Goal: Information Seeking & Learning: Learn about a topic

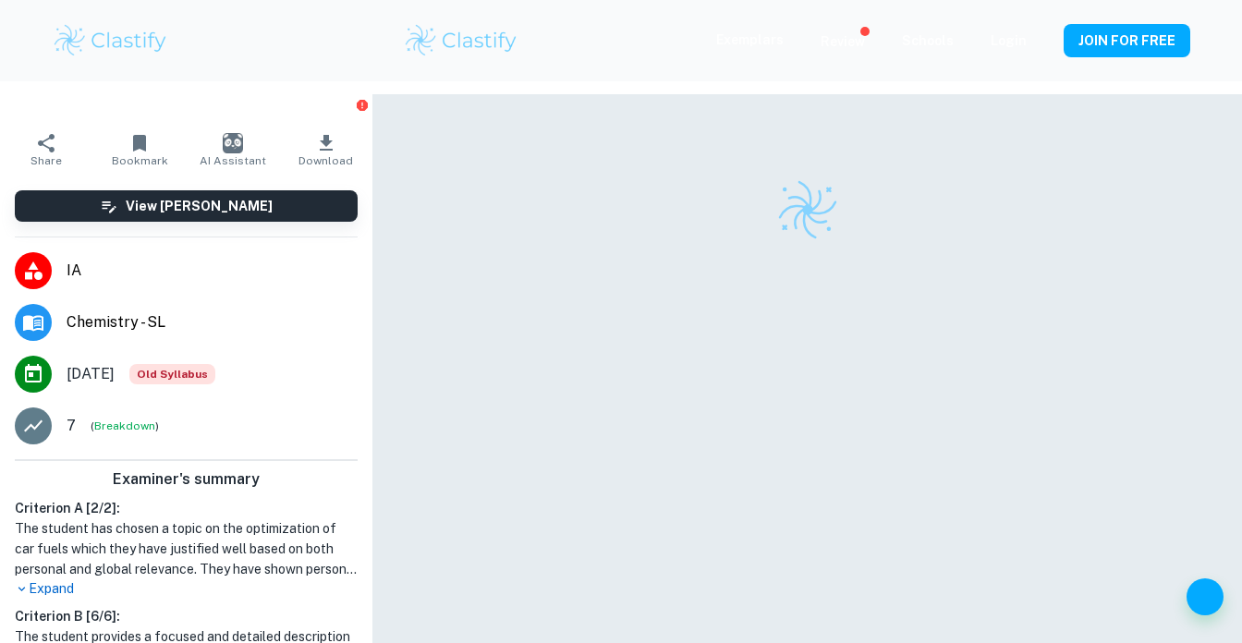
scroll to position [94, 0]
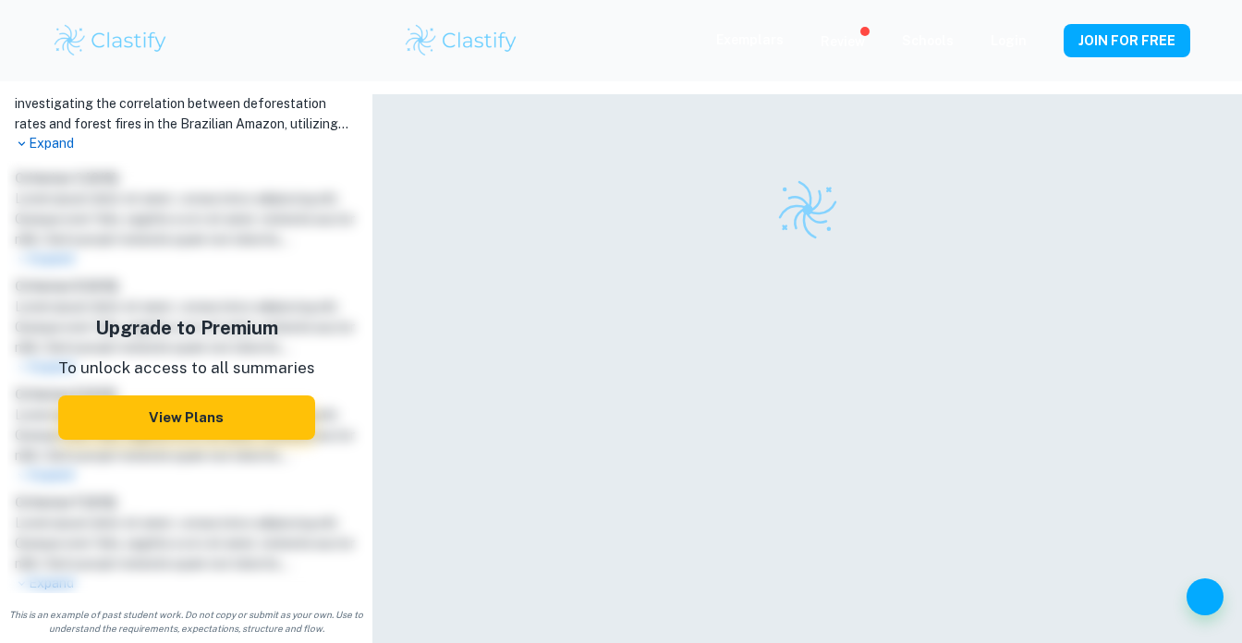
scroll to position [94, 0]
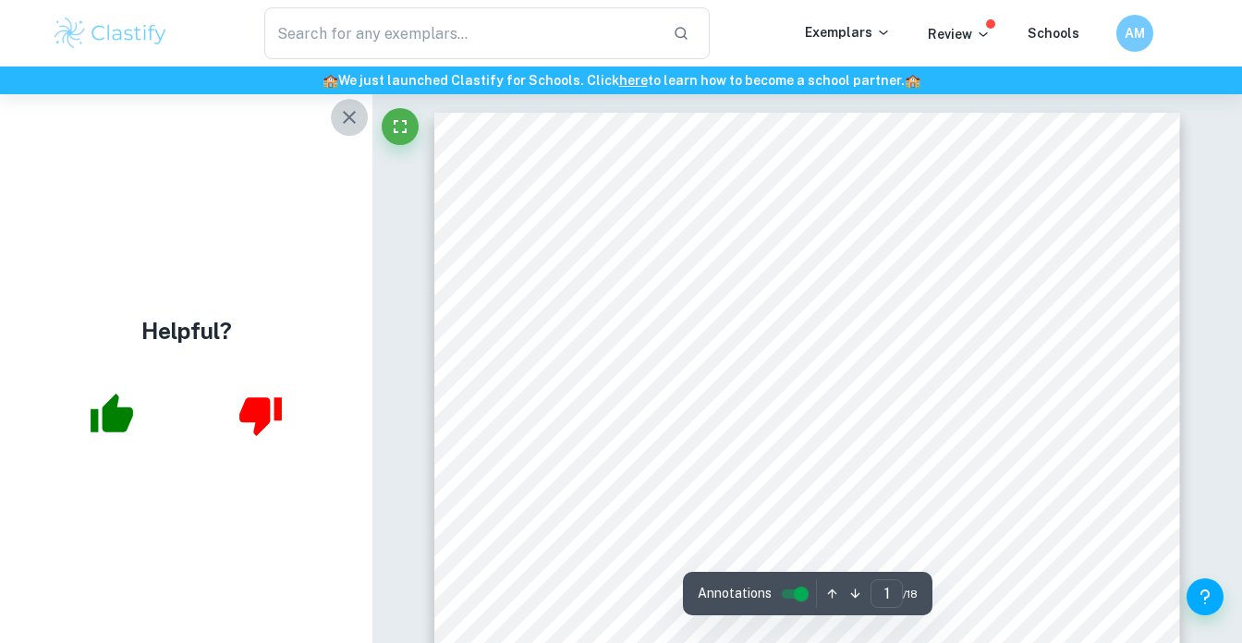
click at [347, 124] on icon "button" at bounding box center [349, 117] width 22 height 22
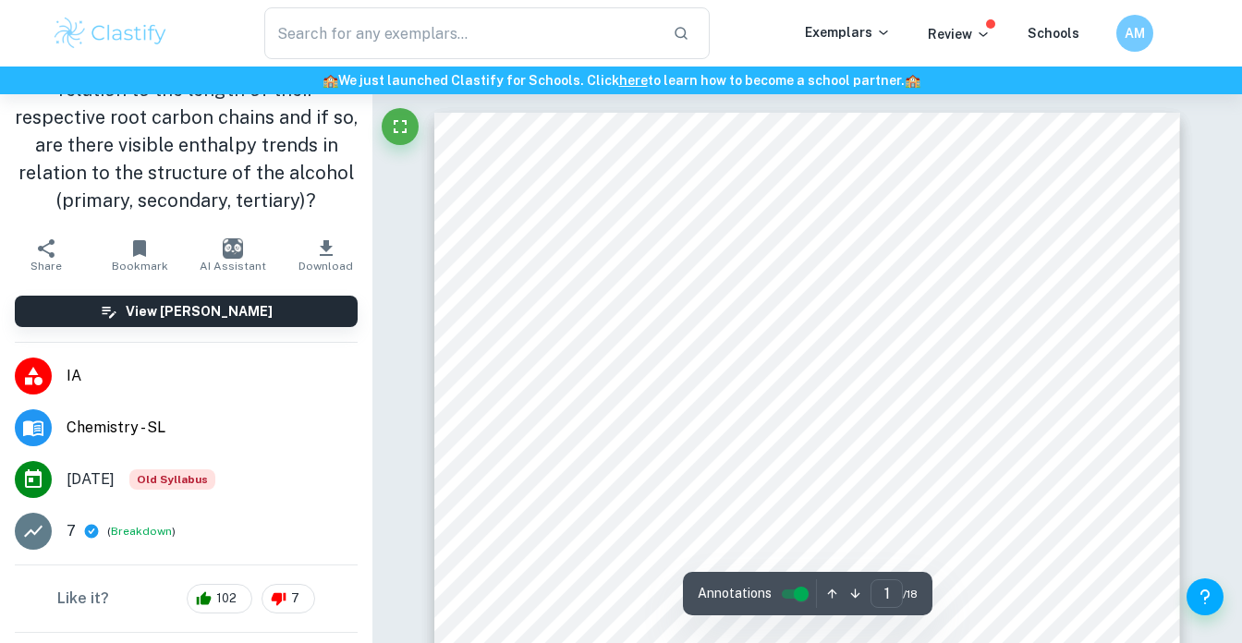
scroll to position [463, 0]
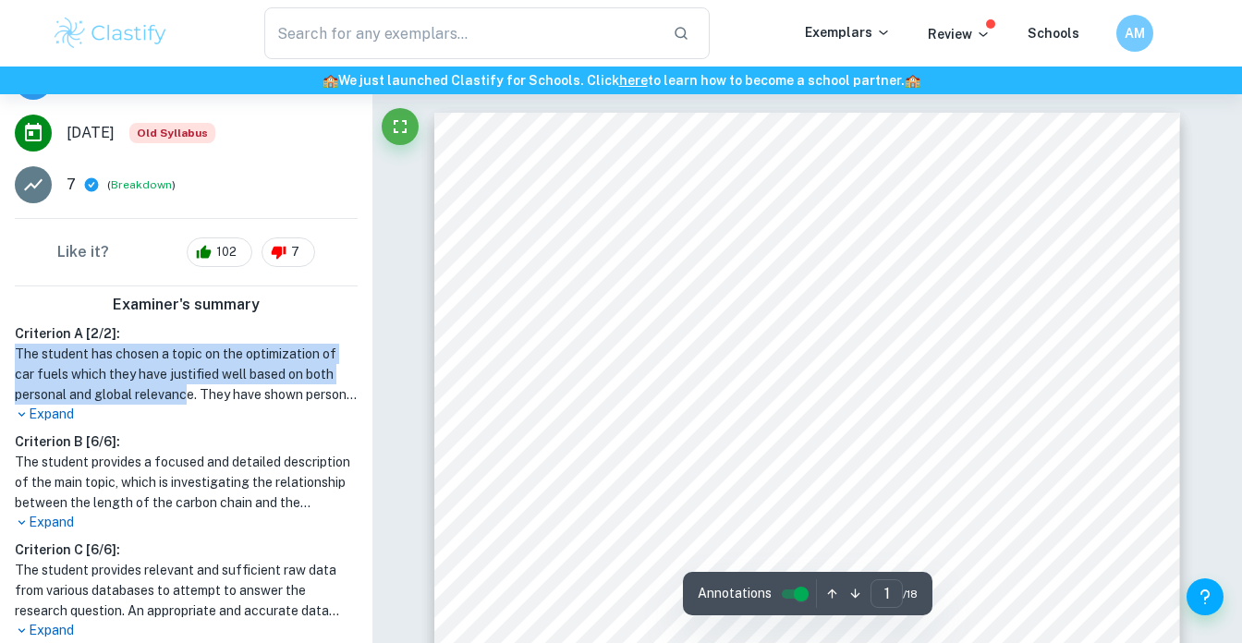
drag, startPoint x: 183, startPoint y: 337, endPoint x: 185, endPoint y: 395, distance: 57.3
click at [185, 395] on div "Criterion A [ 2 / 2 ]: The student has chosen a topic on the optimization of ca…" at bounding box center [186, 373] width 358 height 101
click at [185, 395] on h1 "The student has chosen a topic on the optimization of car fuels which they have…" at bounding box center [186, 374] width 343 height 61
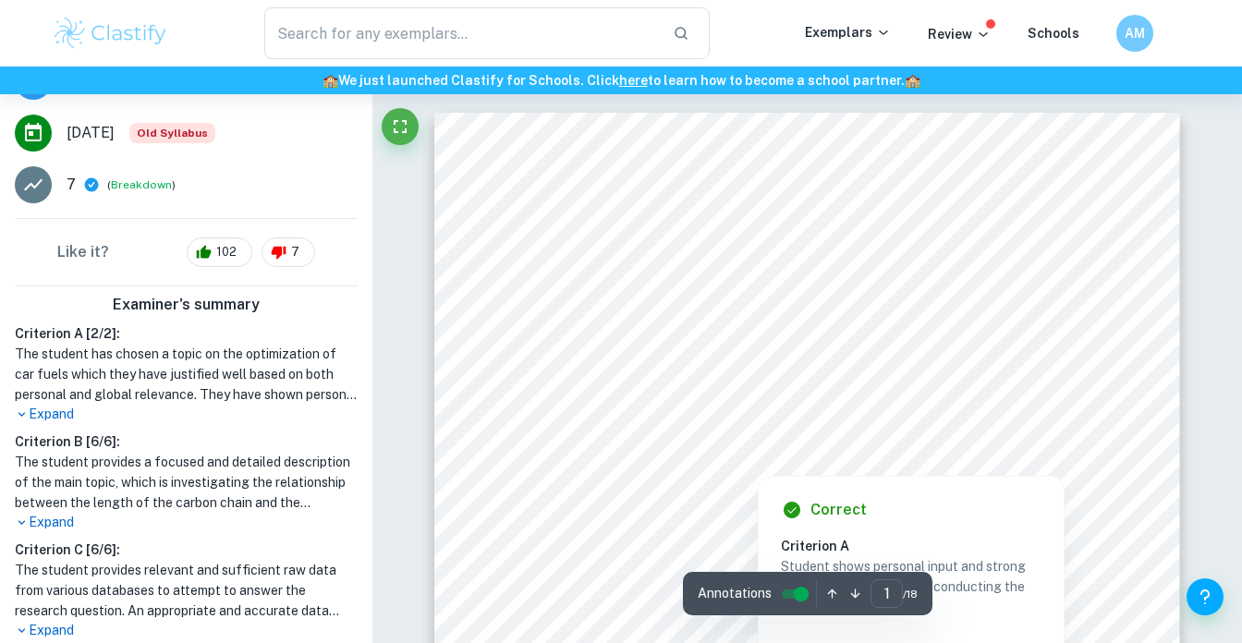
scroll to position [0, 0]
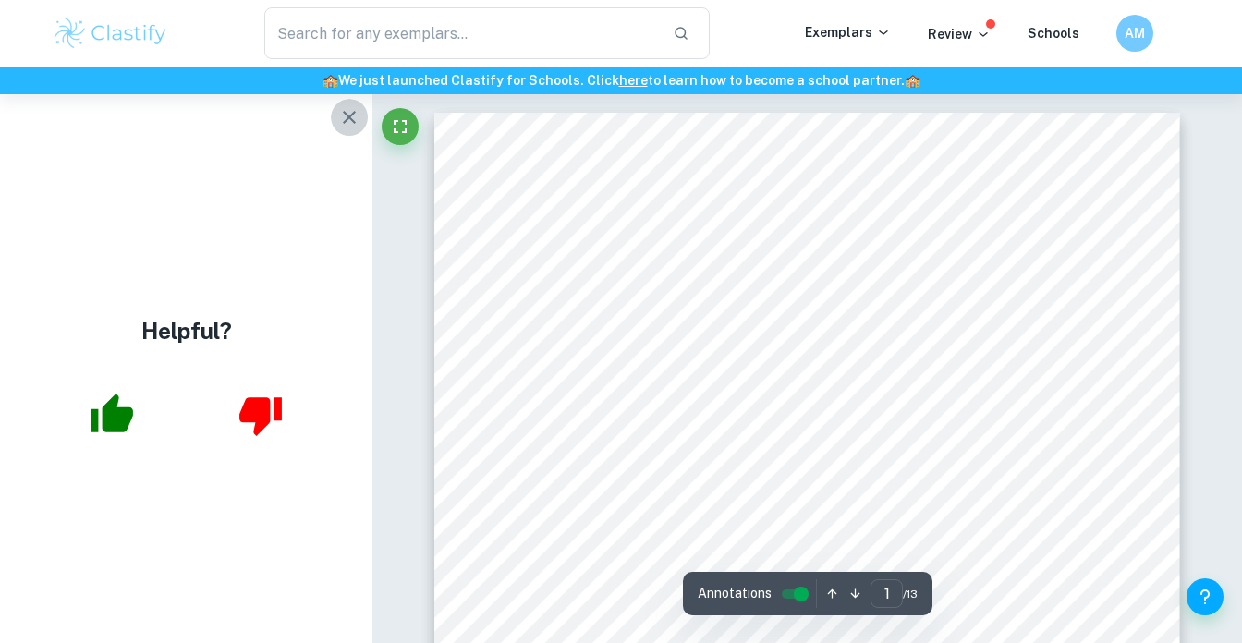
click at [339, 110] on icon "button" at bounding box center [349, 117] width 22 height 22
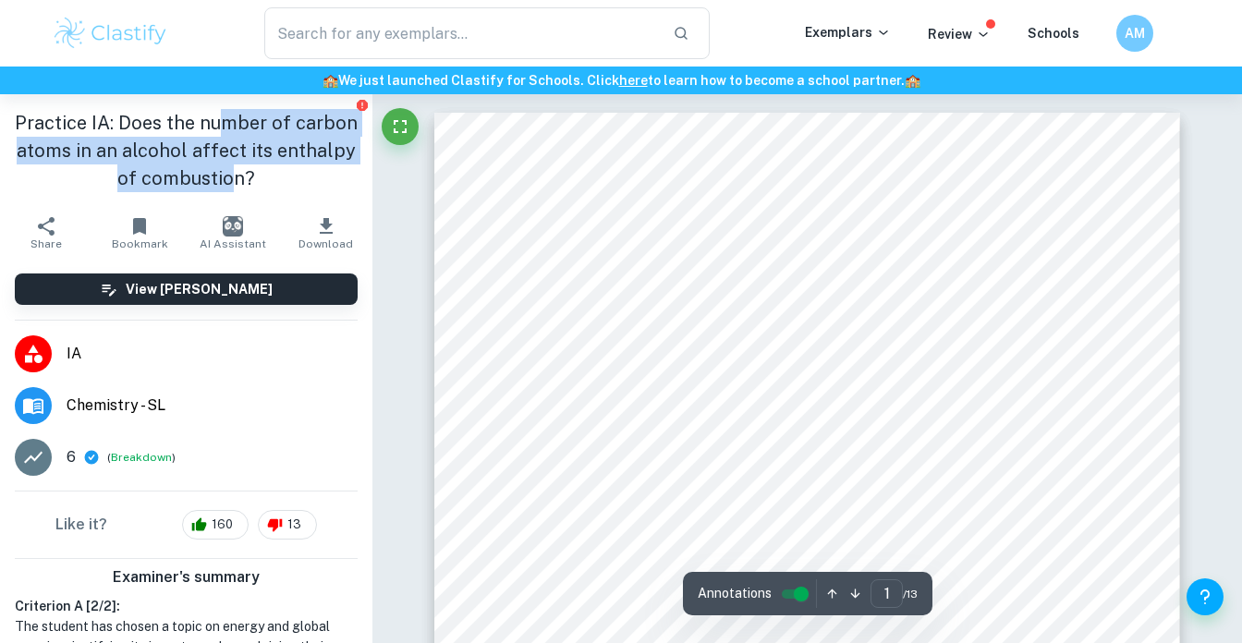
drag, startPoint x: 230, startPoint y: 126, endPoint x: 231, endPoint y: 170, distance: 44.4
click at [231, 170] on h1 "Practice IA: Does the number of carbon atoms in an alcohol affect its enthalpy …" at bounding box center [186, 150] width 343 height 83
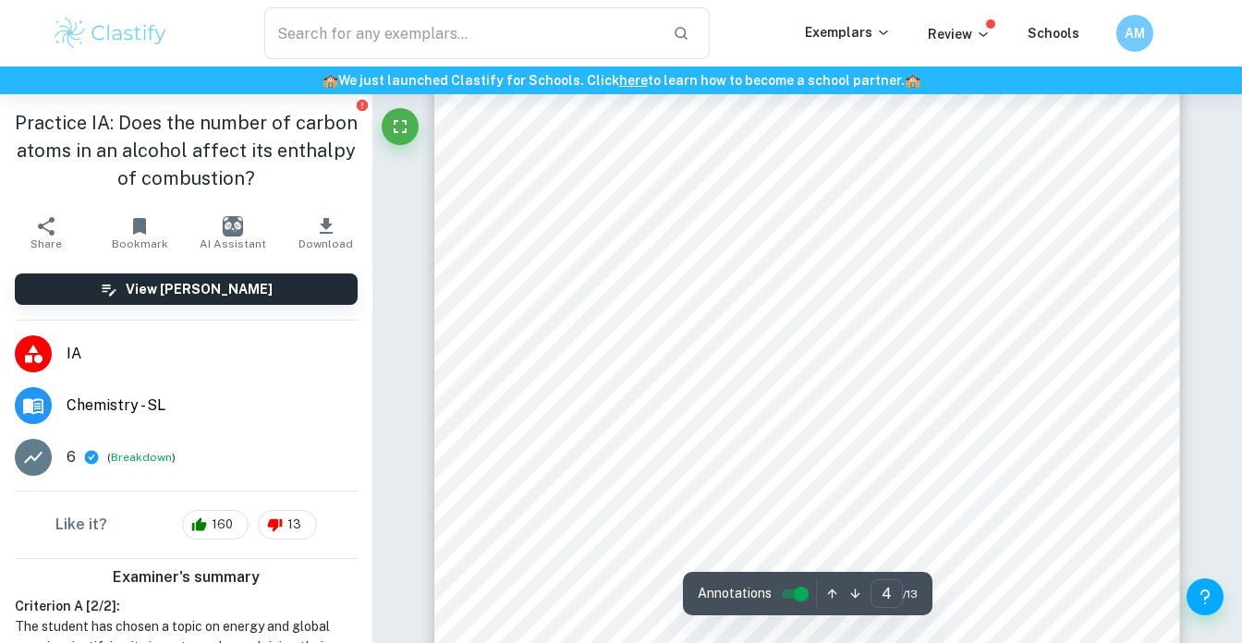
drag, startPoint x: 764, startPoint y: 189, endPoint x: 835, endPoint y: 189, distance: 71.2
click at [835, 189] on div "Alcohol Formula ( 𝑪 𝒏 𝑯 𝟐𝒏+𝟏 𝑶𝑯) Structure Methanol 𝑪𝑯 𝟑 𝑶𝑯 Ethanol 𝑪 𝟐 𝑯 𝟓 𝑶𝑯 …" at bounding box center [806, 593] width 745 height 1053
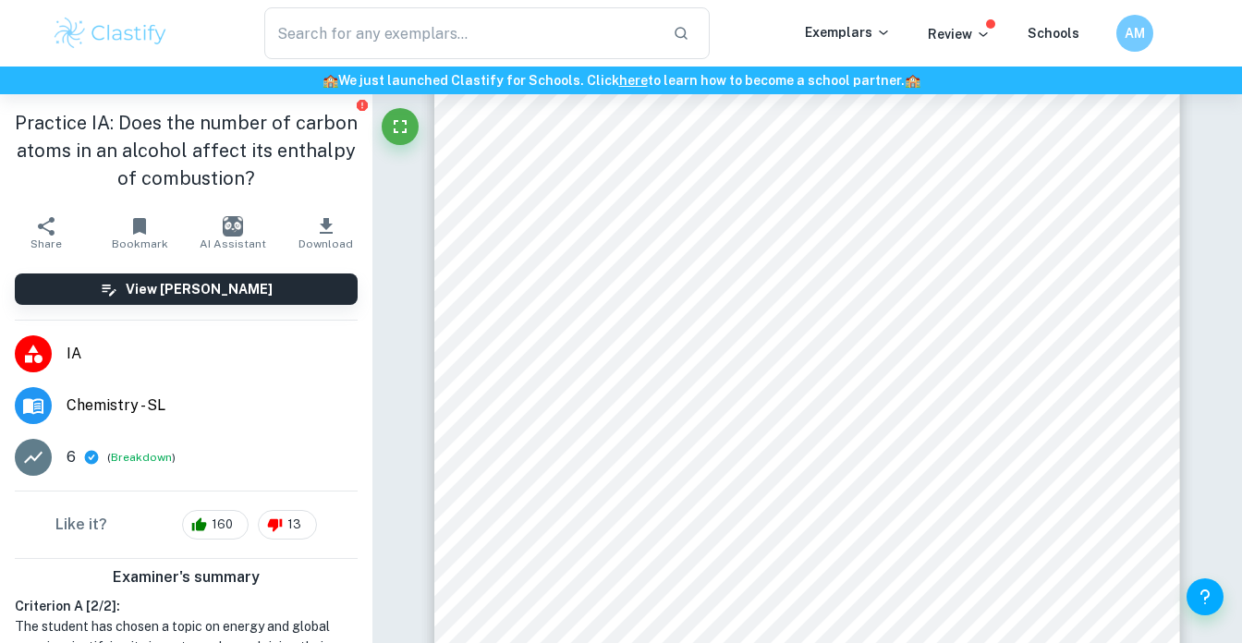
type input "11"
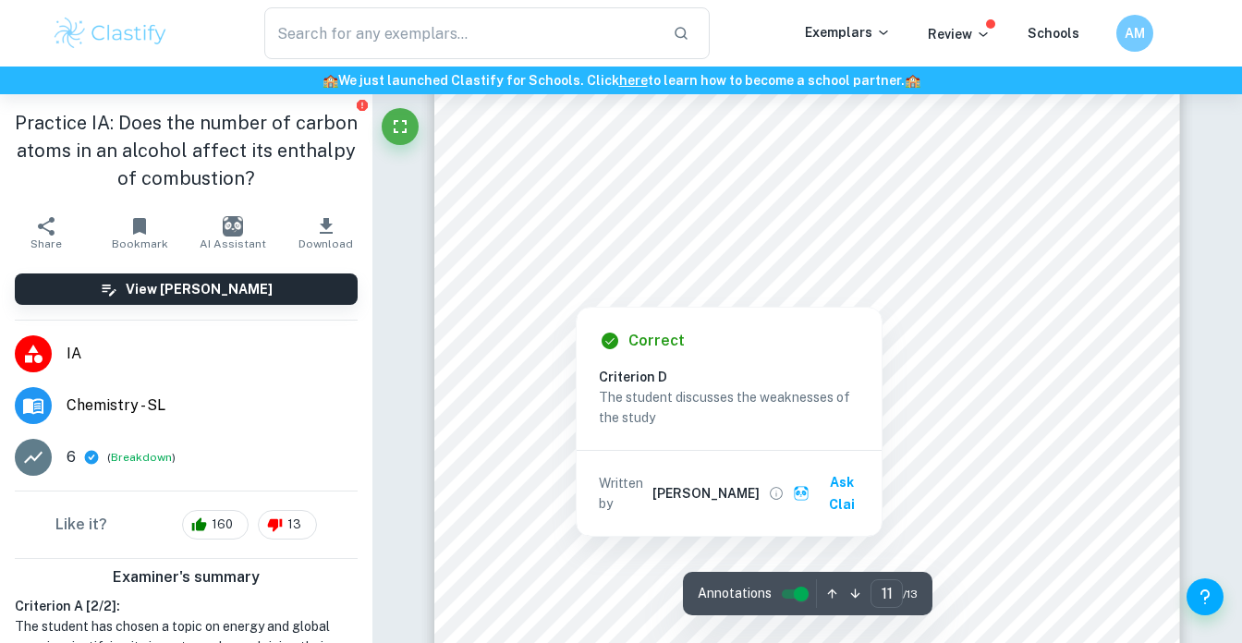
click at [665, 393] on p "The student discusses the weaknesses of the study" at bounding box center [729, 407] width 261 height 41
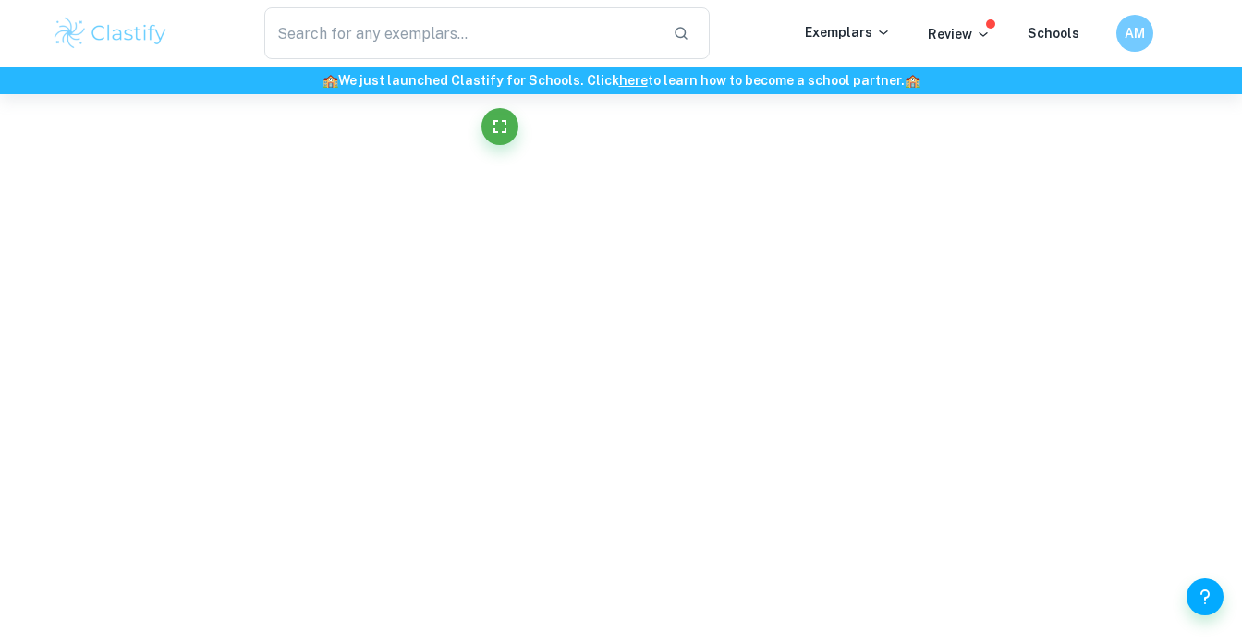
scroll to position [1406, 0]
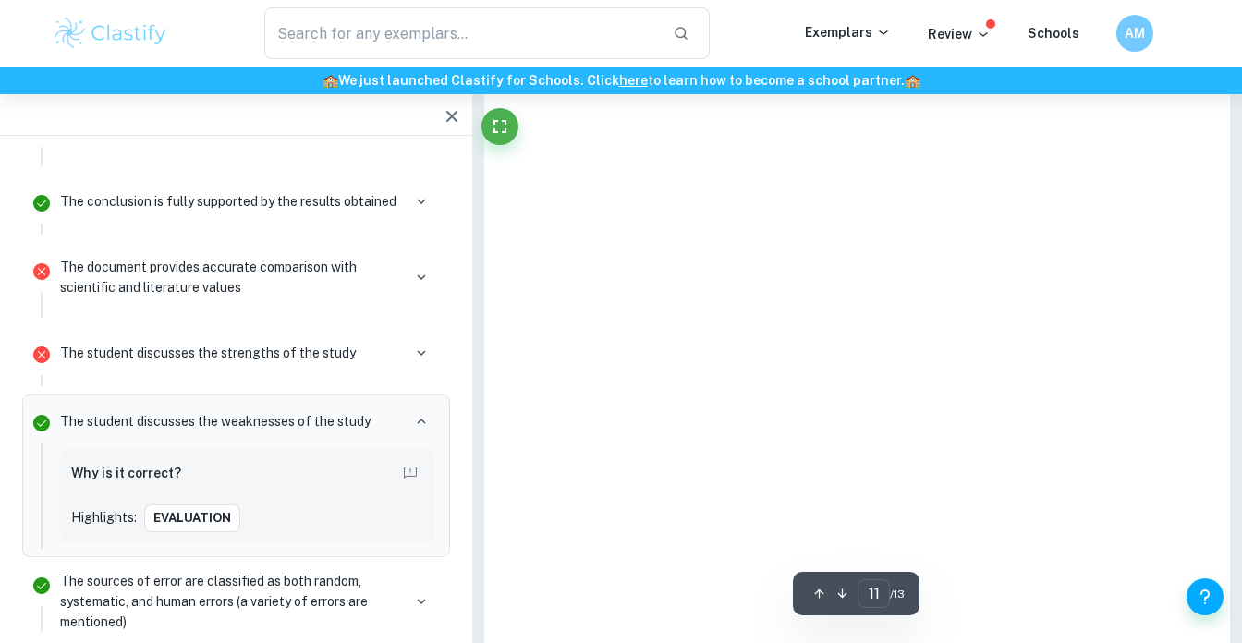
click at [223, 3] on div "​ Exemplars Review Schools AM" at bounding box center [621, 33] width 1242 height 67
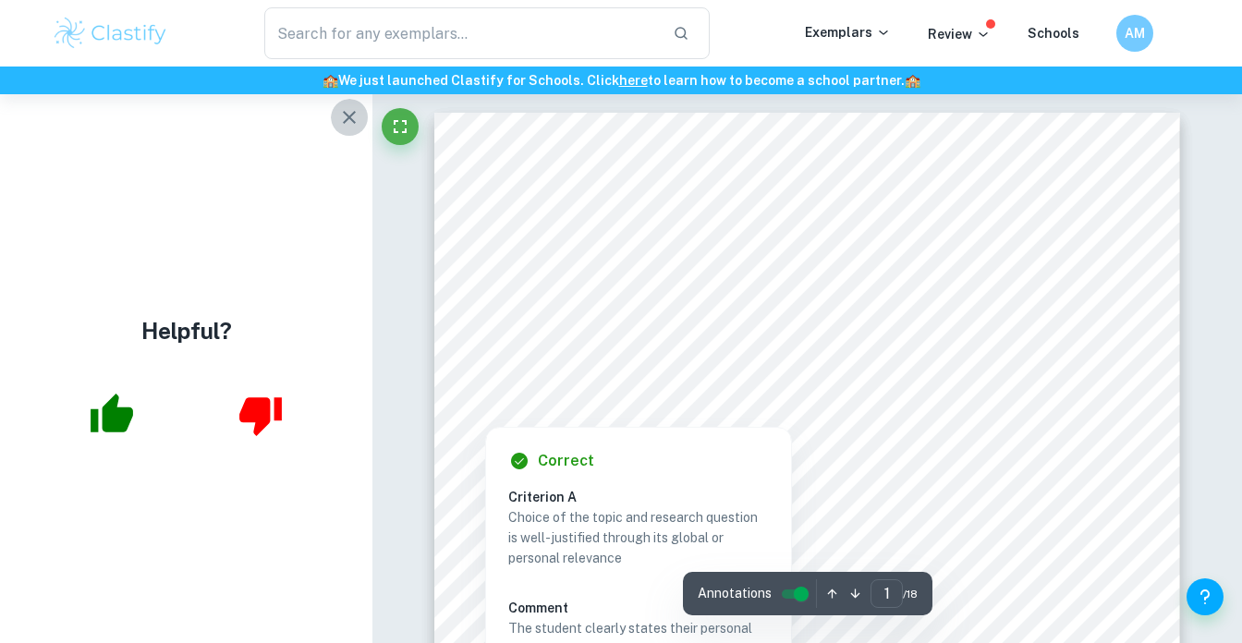
click at [342, 127] on icon "button" at bounding box center [349, 117] width 22 height 22
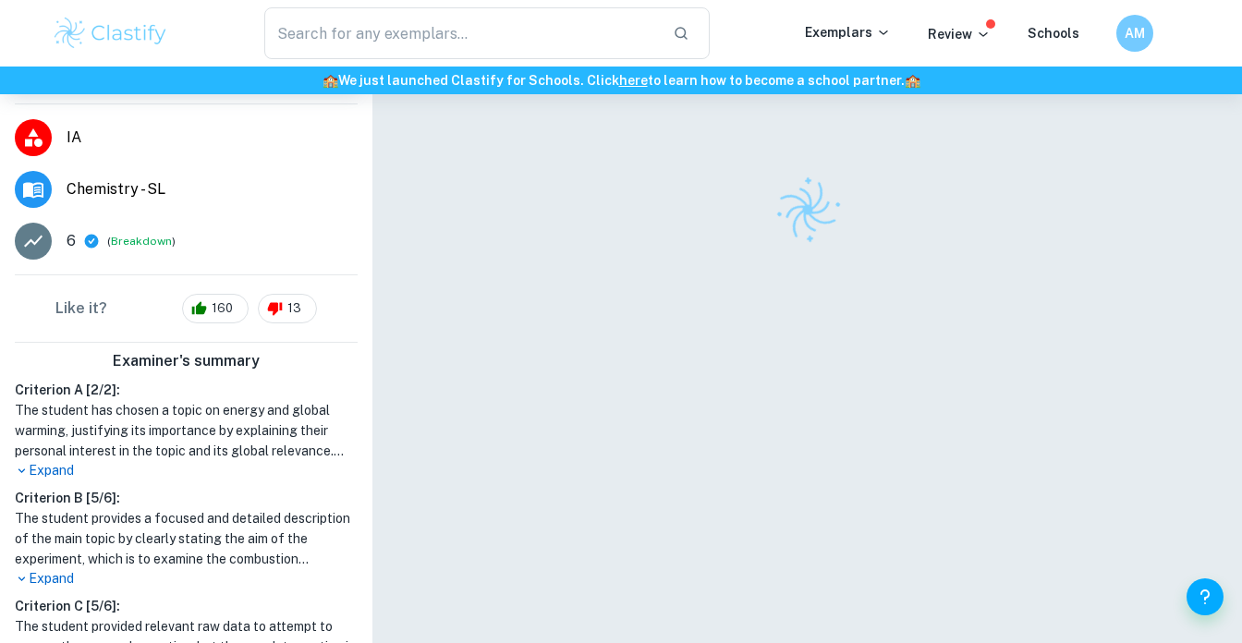
scroll to position [298, 0]
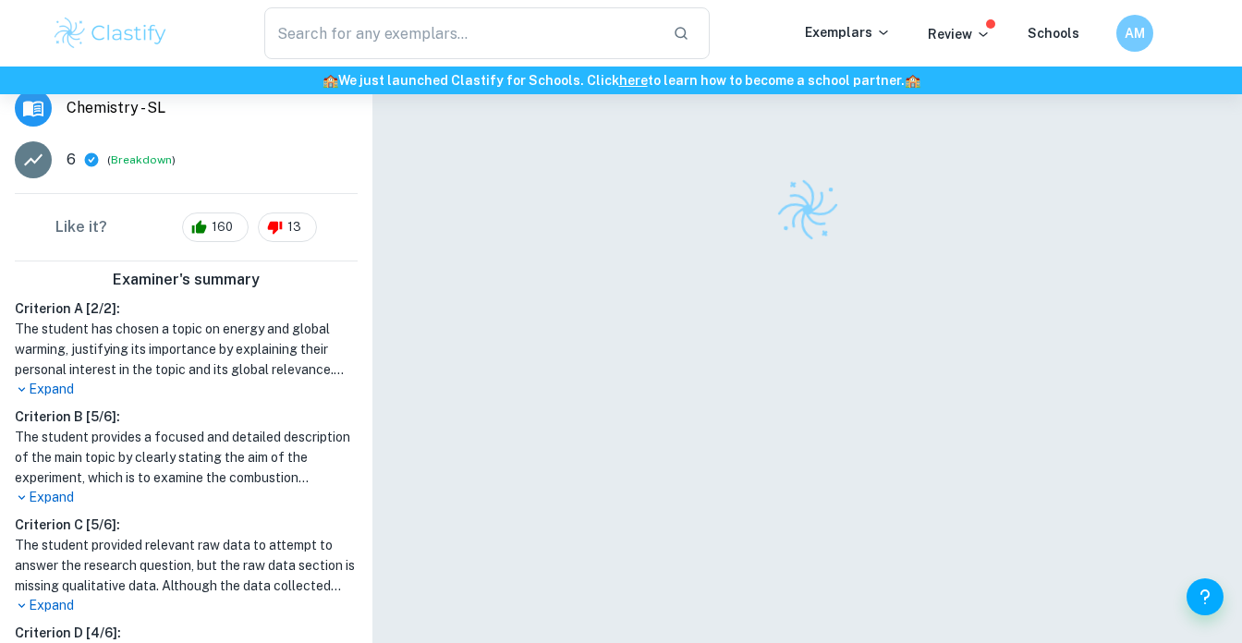
click at [59, 493] on p "Expand" at bounding box center [186, 497] width 343 height 19
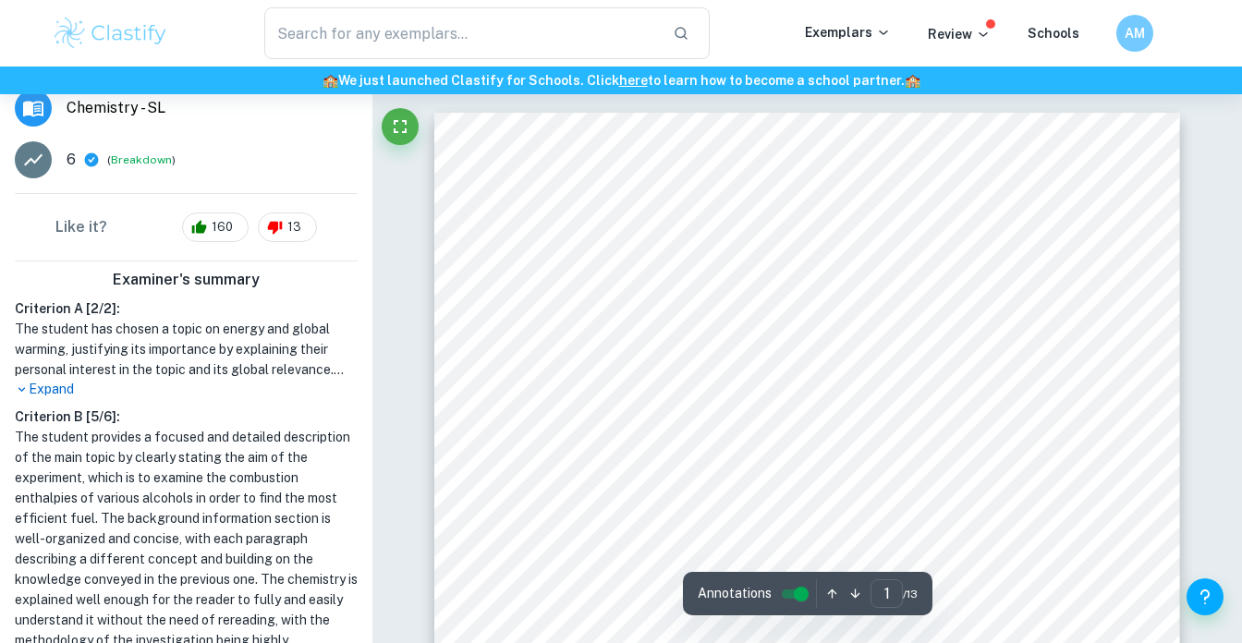
click at [189, 509] on h1 "The student provides a focused and detailed description of the main topic by cl…" at bounding box center [186, 589] width 343 height 325
click at [189, 513] on h1 "The student provides a focused and detailed description of the main topic by cl…" at bounding box center [186, 589] width 343 height 325
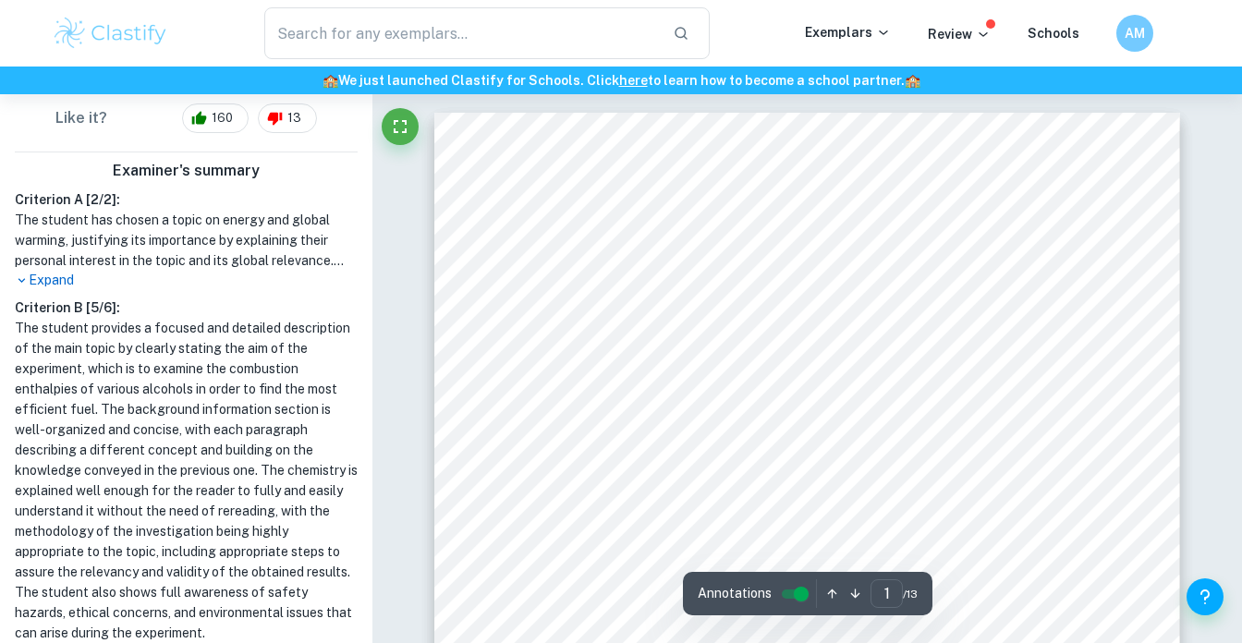
click at [187, 492] on h1 "The student provides a focused and detailed description of the main topic by cl…" at bounding box center [186, 480] width 343 height 325
drag, startPoint x: 189, startPoint y: 390, endPoint x: 181, endPoint y: 468, distance: 78.0
click at [181, 468] on h1 "The student provides a focused and detailed description of the main topic by cl…" at bounding box center [186, 480] width 343 height 325
click at [212, 420] on h1 "The student provides a focused and detailed description of the main topic by cl…" at bounding box center [186, 480] width 343 height 325
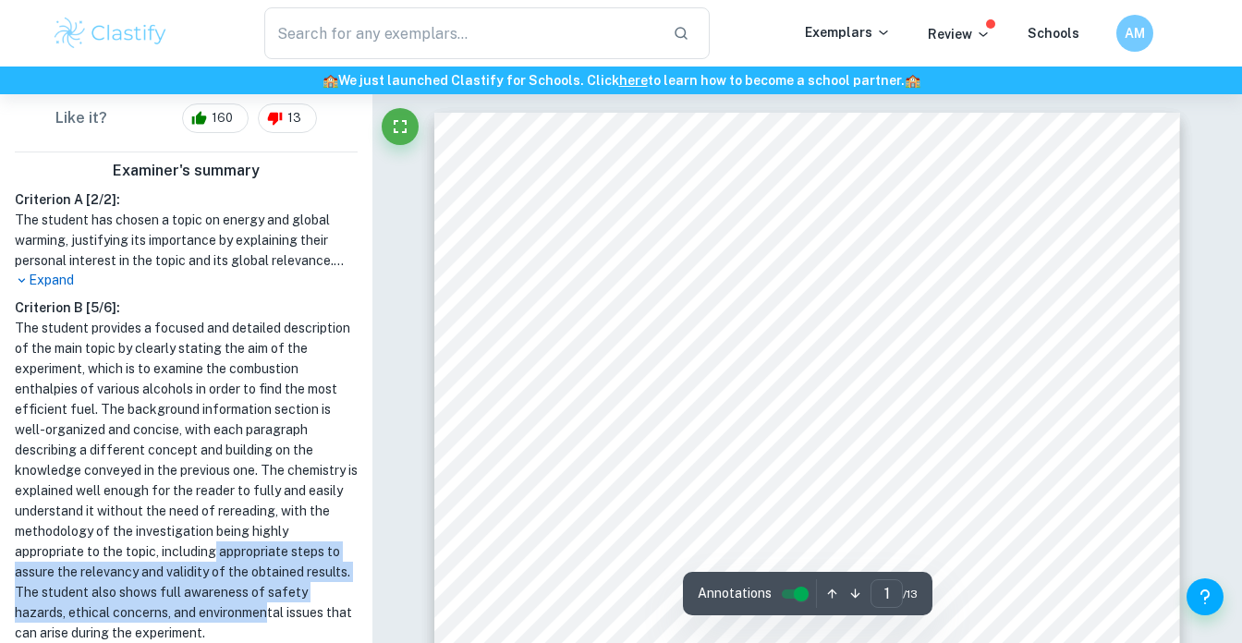
scroll to position [530, 0]
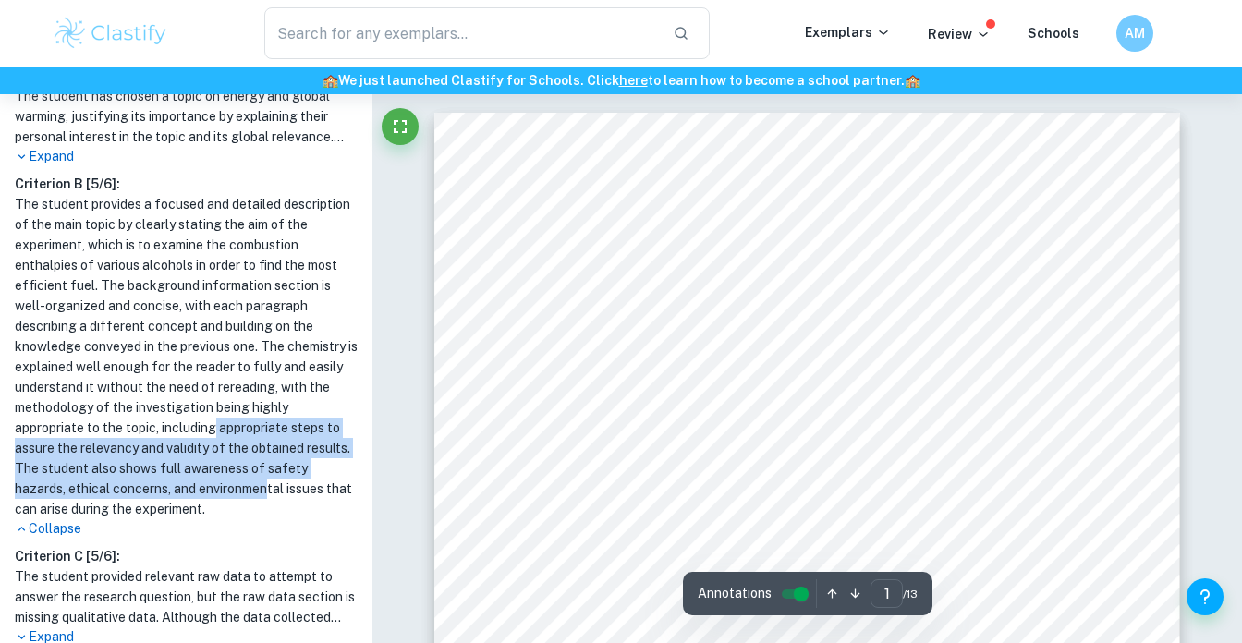
drag, startPoint x: 212, startPoint y: 494, endPoint x: 225, endPoint y: 397, distance: 98.0
click at [225, 397] on h1 "The student provides a focused and detailed description of the main topic by cl…" at bounding box center [186, 356] width 343 height 325
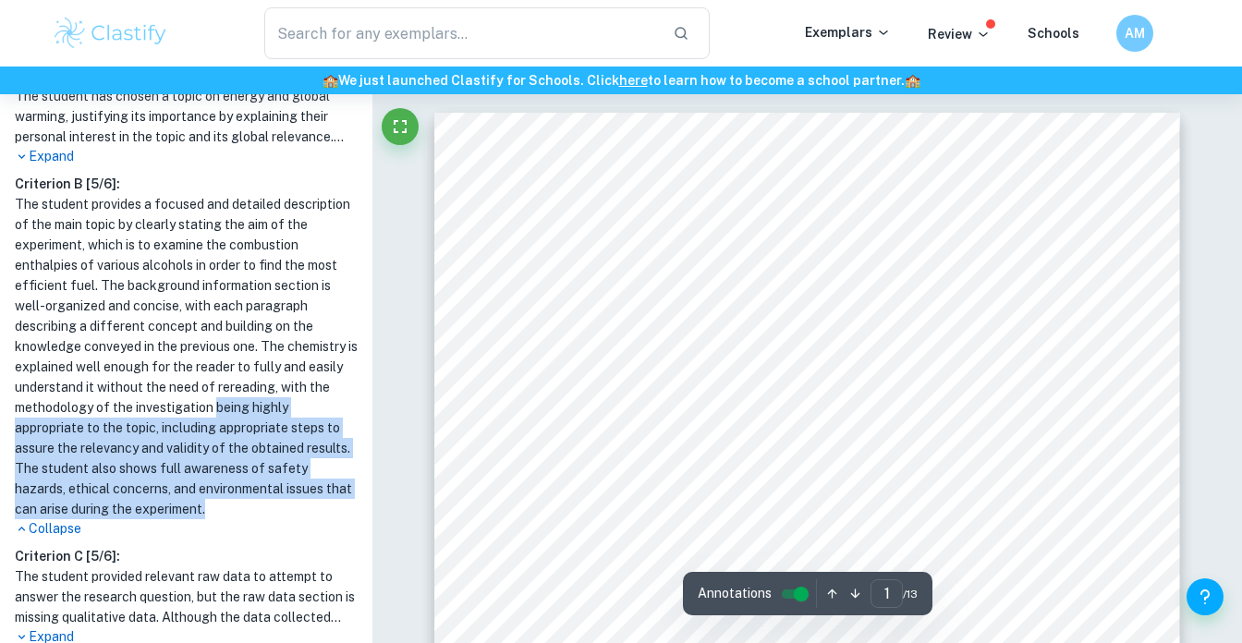
drag, startPoint x: 225, startPoint y: 397, endPoint x: 222, endPoint y: 503, distance: 105.4
click at [222, 503] on h1 "The student provides a focused and detailed description of the main topic by cl…" at bounding box center [186, 356] width 343 height 325
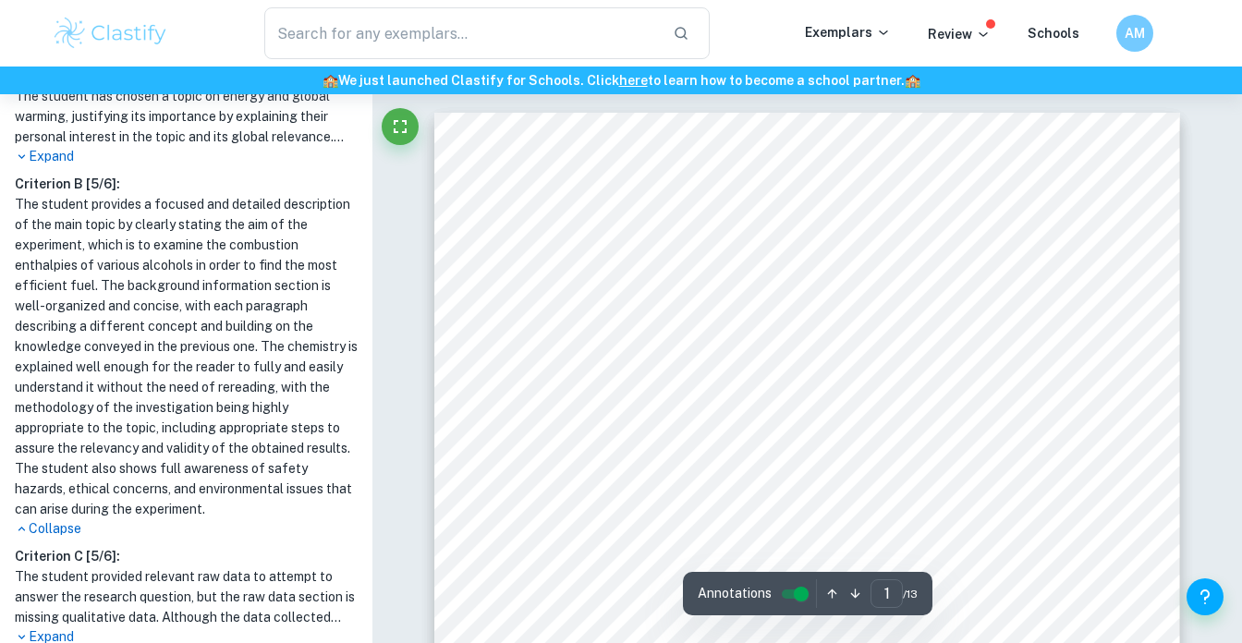
scroll to position [539, 0]
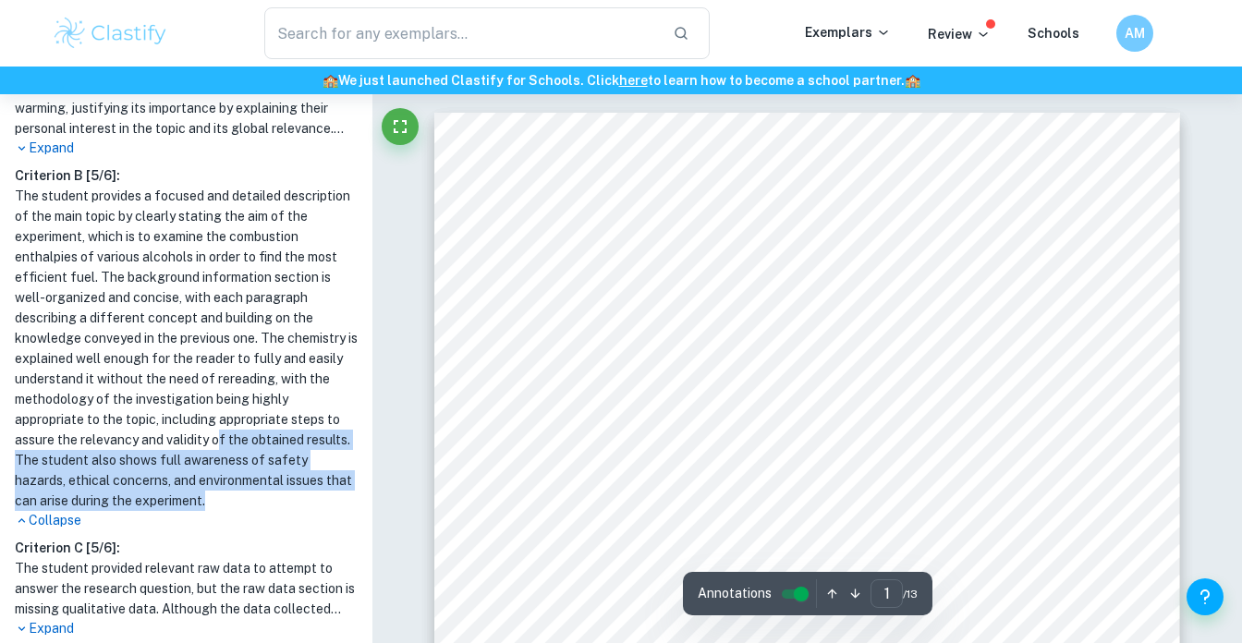
drag, startPoint x: 222, startPoint y: 503, endPoint x: 223, endPoint y: 423, distance: 79.5
click at [222, 424] on h1 "The student provides a focused and detailed description of the main topic by cl…" at bounding box center [186, 348] width 343 height 325
click at [223, 423] on h1 "The student provides a focused and detailed description of the main topic by cl…" at bounding box center [186, 348] width 343 height 325
drag, startPoint x: 223, startPoint y: 423, endPoint x: 222, endPoint y: 493, distance: 70.2
click at [222, 493] on h1 "The student provides a focused and detailed description of the main topic by cl…" at bounding box center [186, 348] width 343 height 325
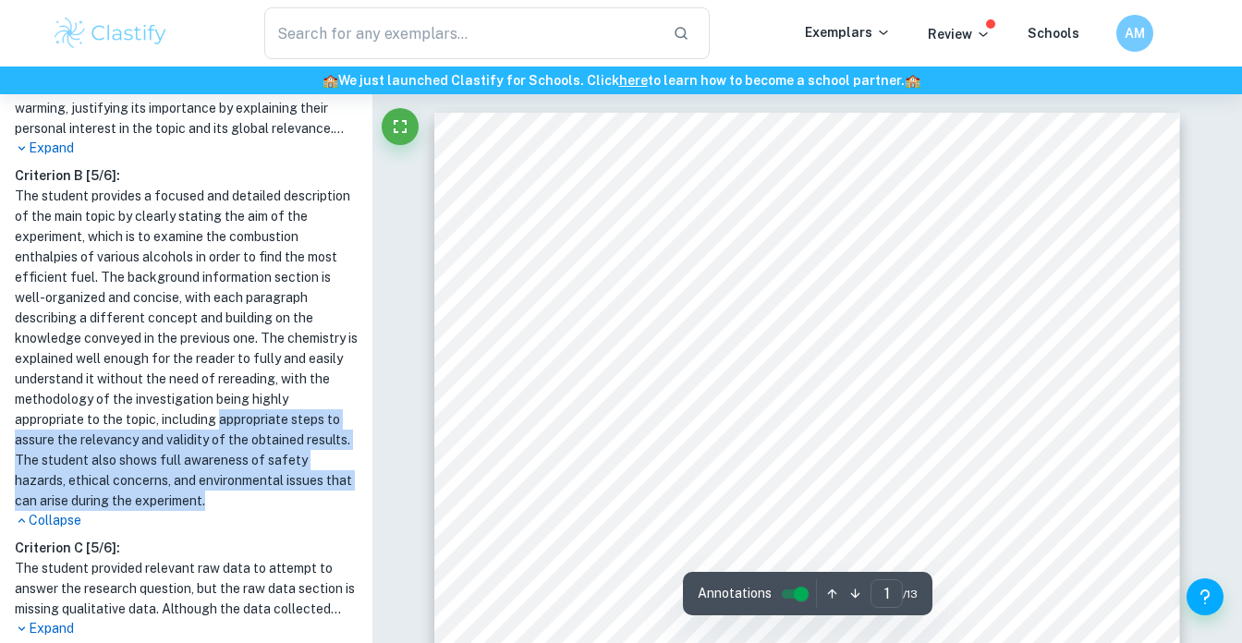
click at [222, 493] on h1 "The student provides a focused and detailed description of the main topic by cl…" at bounding box center [186, 348] width 343 height 325
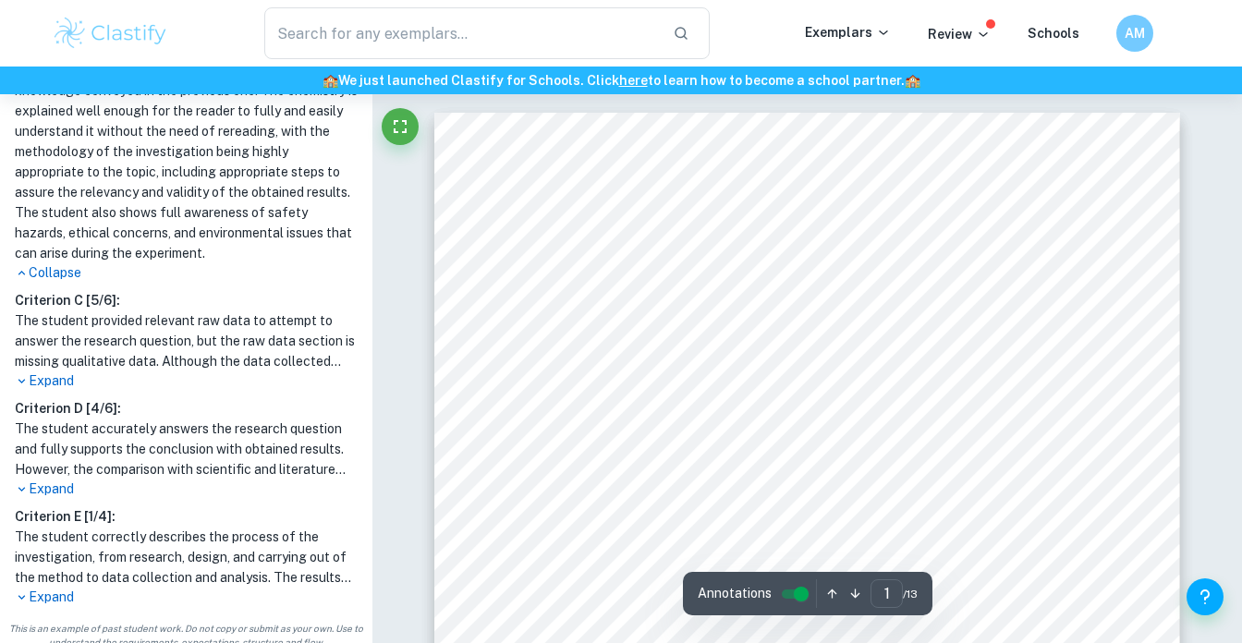
scroll to position [800, 0]
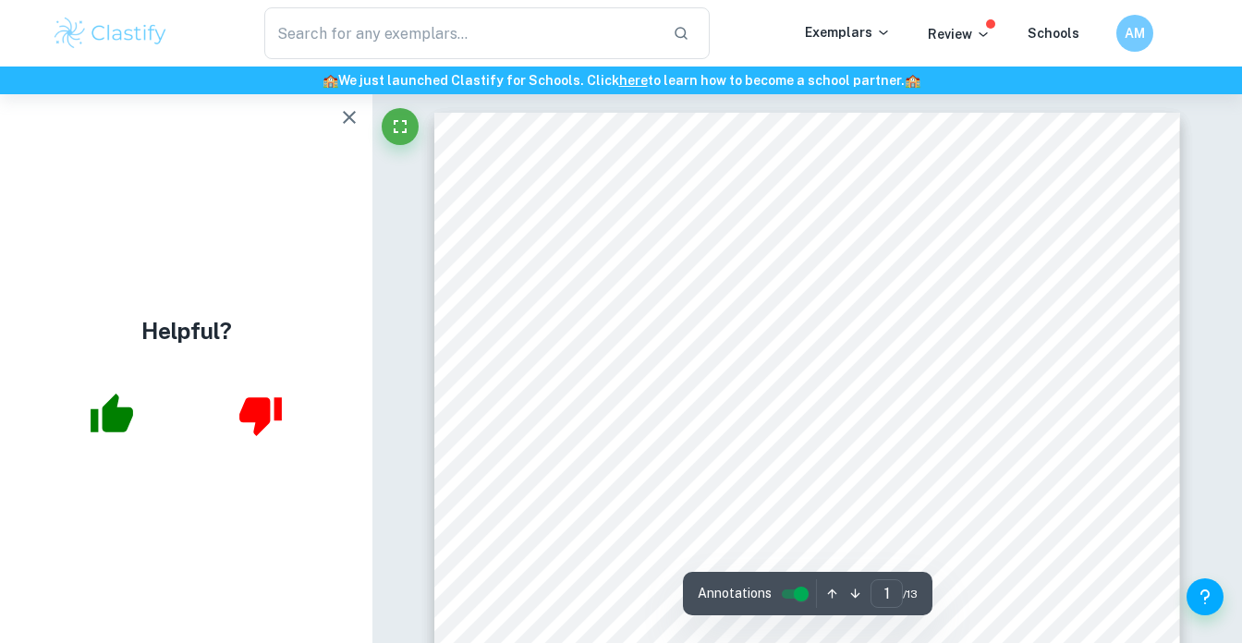
click at [61, 581] on div "Helpful?" at bounding box center [186, 368] width 372 height 549
click at [348, 111] on icon "button" at bounding box center [349, 117] width 22 height 22
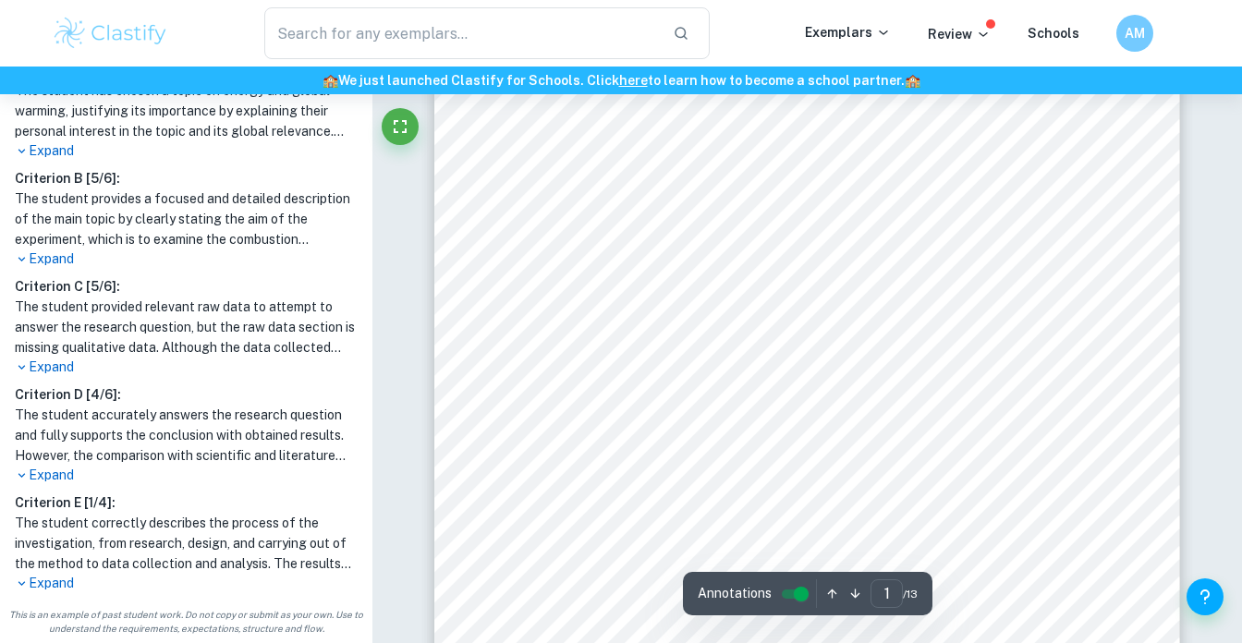
scroll to position [183, 0]
click at [43, 583] on p "Expand" at bounding box center [186, 583] width 343 height 19
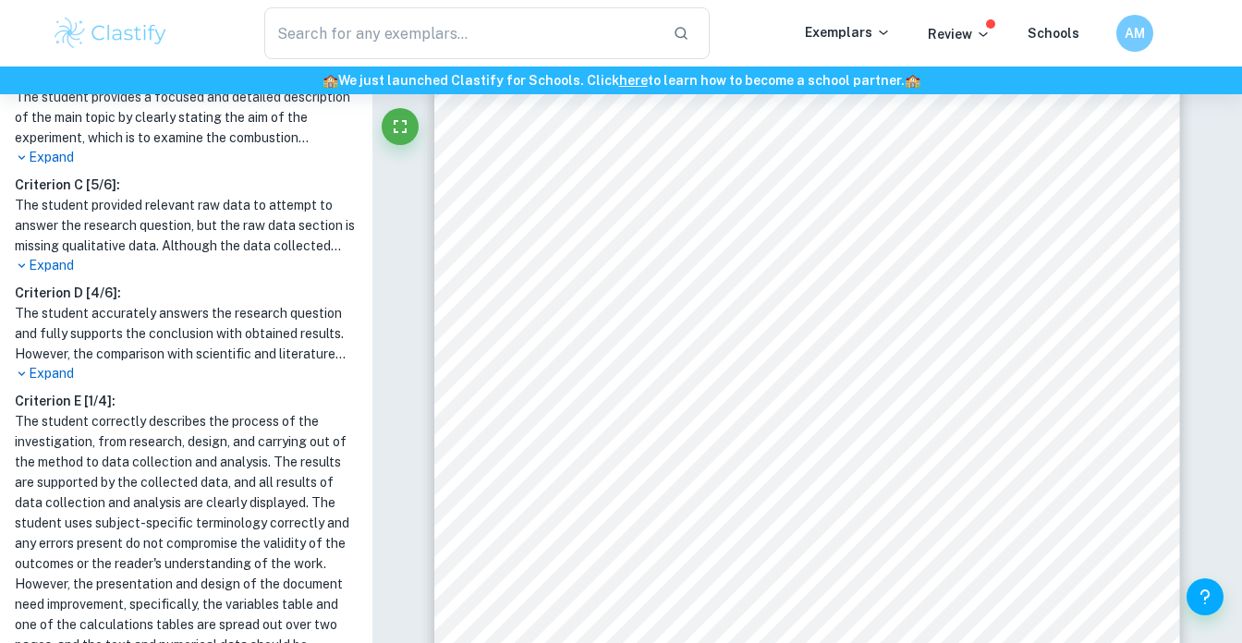
scroll to position [642, 0]
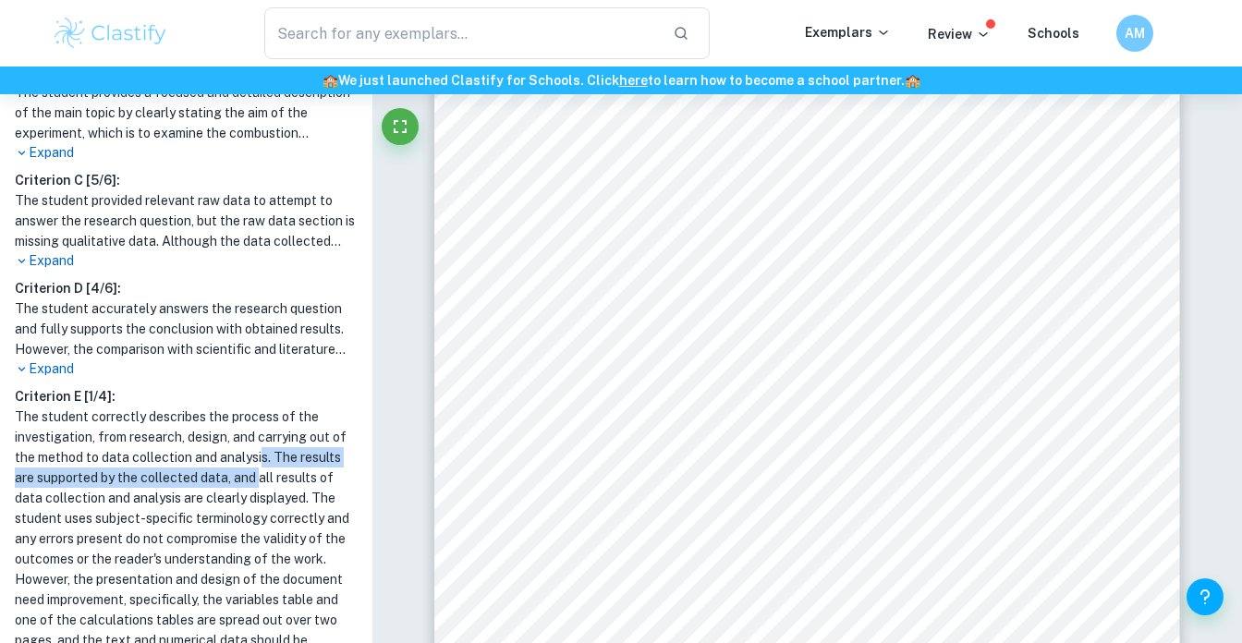
drag, startPoint x: 262, startPoint y: 454, endPoint x: 259, endPoint y: 529, distance: 75.8
click at [259, 520] on h1 "The student correctly describes the process of the investigation, from research…" at bounding box center [186, 539] width 343 height 264
click at [259, 529] on h1 "The student correctly describes the process of the investigation, from research…" at bounding box center [186, 539] width 343 height 264
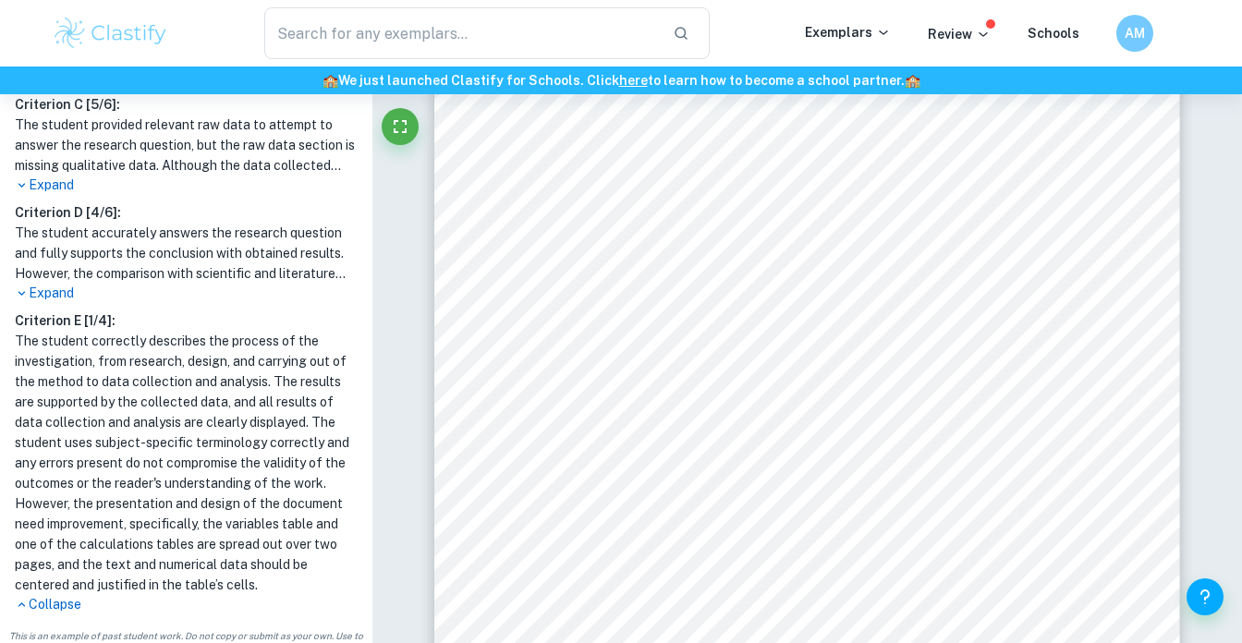
scroll to position [719, 0]
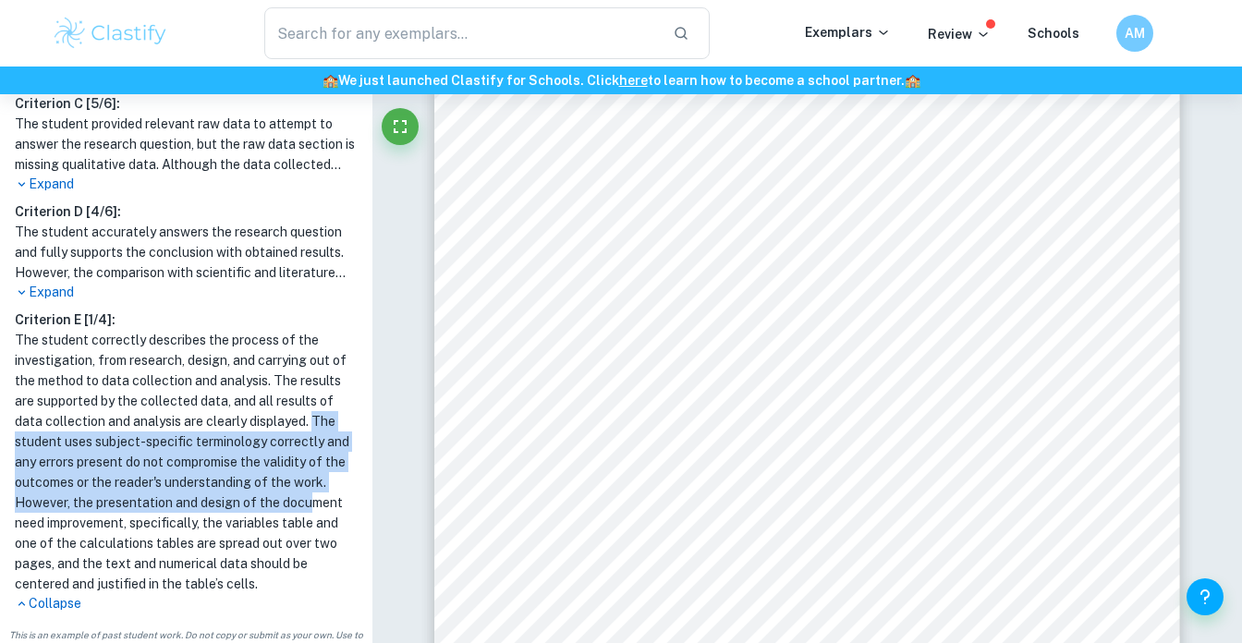
drag, startPoint x: 313, startPoint y: 424, endPoint x: 307, endPoint y: 512, distance: 88.0
click at [308, 512] on h1 "The student correctly describes the process of the investigation, from research…" at bounding box center [186, 462] width 343 height 264
click at [307, 512] on h1 "The student correctly describes the process of the investigation, from research…" at bounding box center [186, 462] width 343 height 264
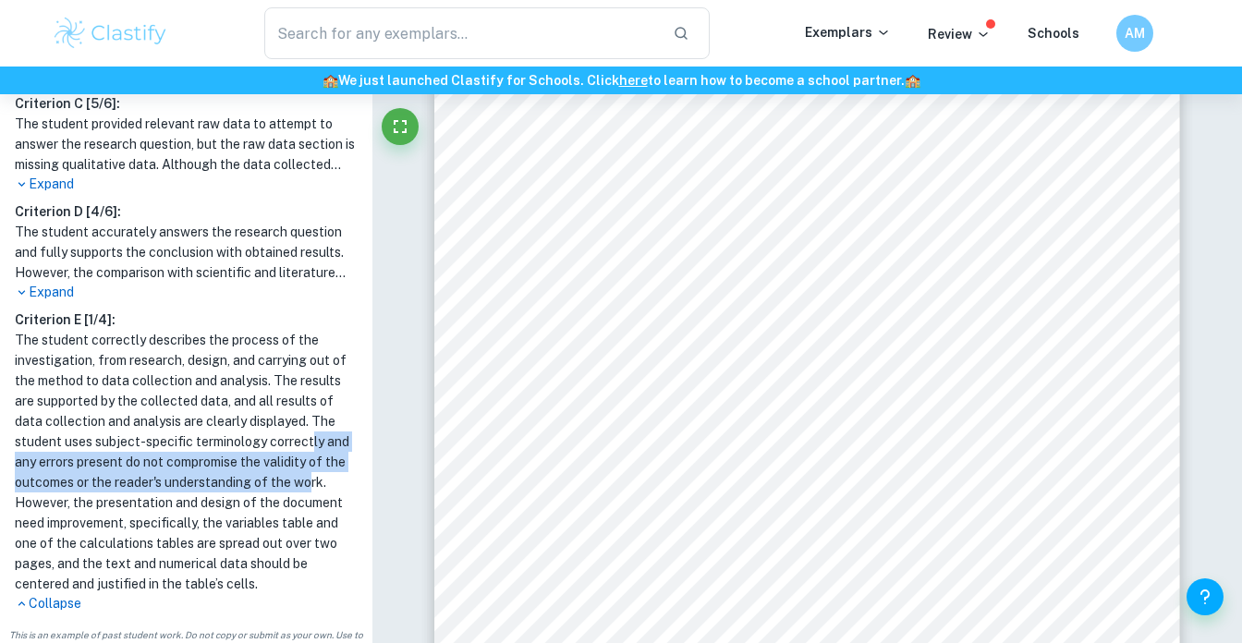
drag, startPoint x: 312, startPoint y: 448, endPoint x: 315, endPoint y: 482, distance: 34.3
click at [315, 482] on h1 "The student correctly describes the process of the investigation, from research…" at bounding box center [186, 462] width 343 height 264
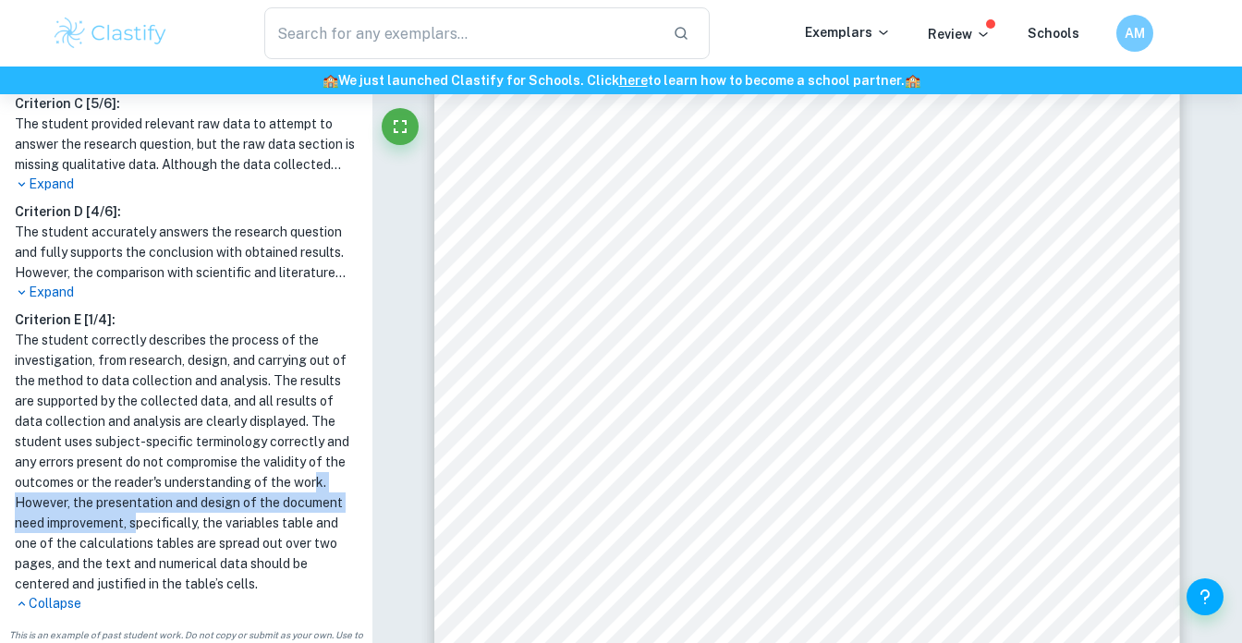
drag, startPoint x: 320, startPoint y: 487, endPoint x: 140, endPoint y: 525, distance: 183.2
click at [140, 525] on h1 "The student correctly describes the process of the investigation, from research…" at bounding box center [186, 462] width 343 height 264
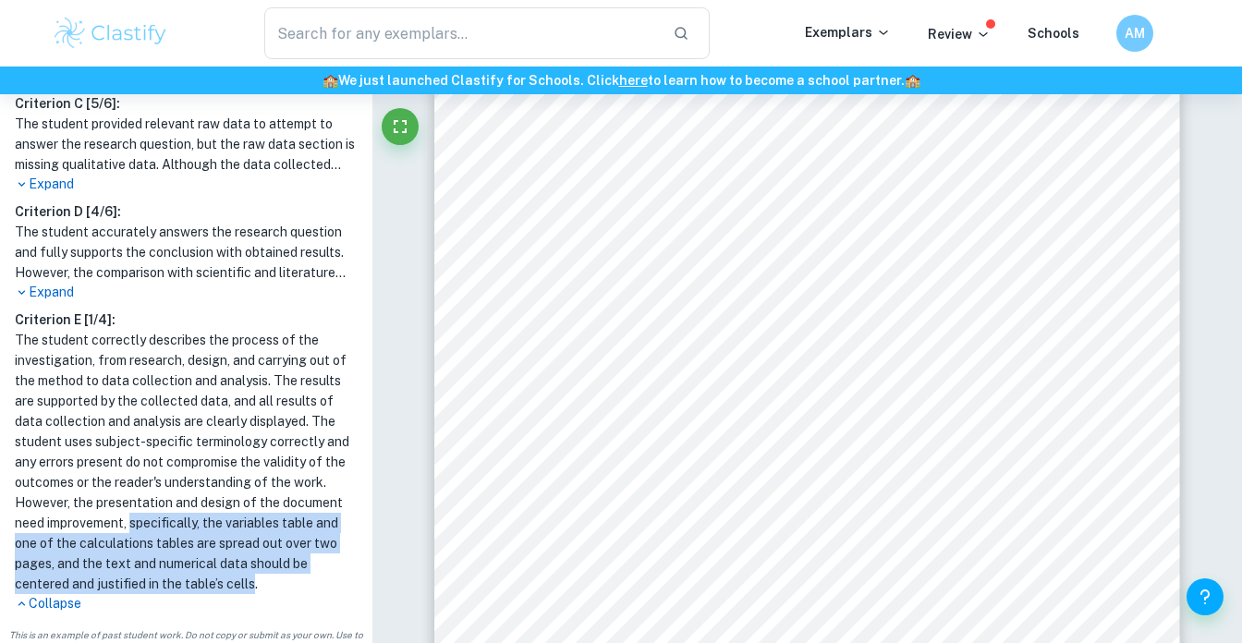
drag, startPoint x: 140, startPoint y: 525, endPoint x: 252, endPoint y: 578, distance: 123.6
click at [252, 578] on h1 "The student correctly describes the process of the investigation, from research…" at bounding box center [186, 462] width 343 height 264
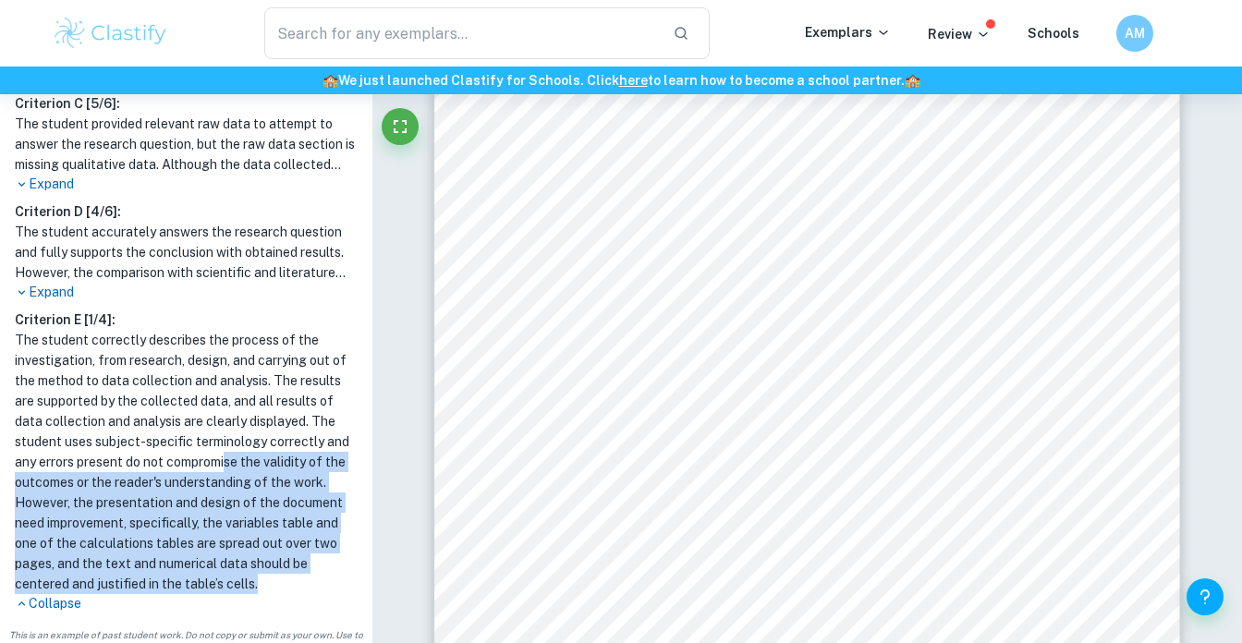
drag, startPoint x: 263, startPoint y: 580, endPoint x: 227, endPoint y: 466, distance: 120.1
click at [227, 466] on h1 "The student correctly describes the process of the investigation, from research…" at bounding box center [186, 462] width 343 height 264
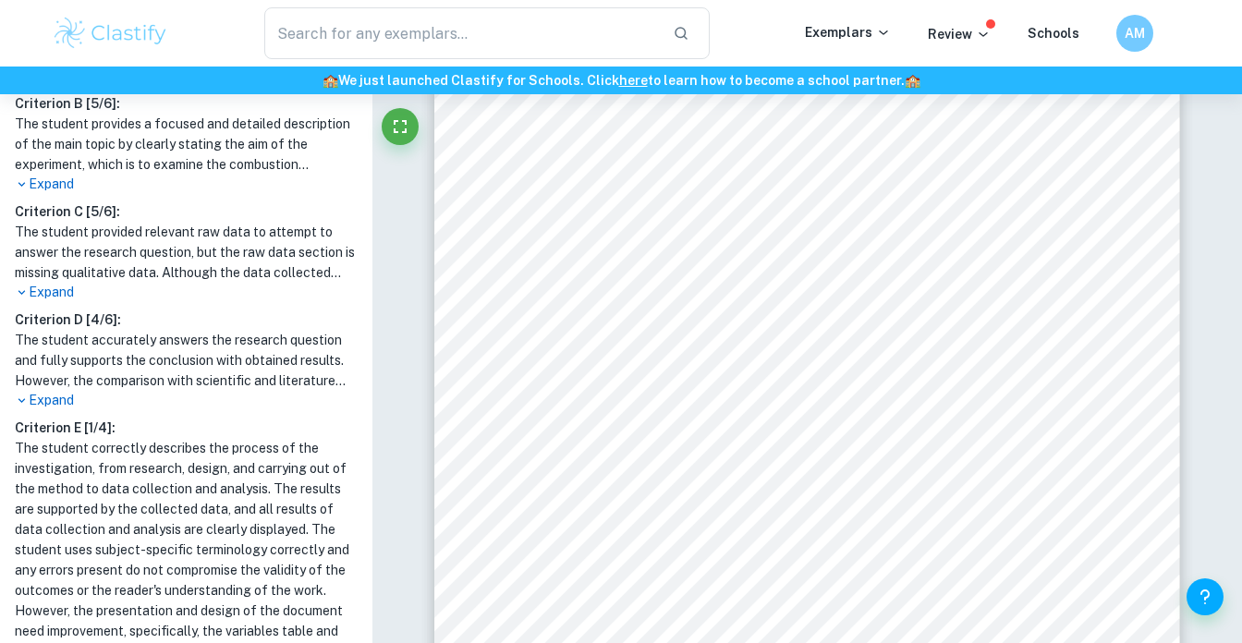
scroll to position [605, 0]
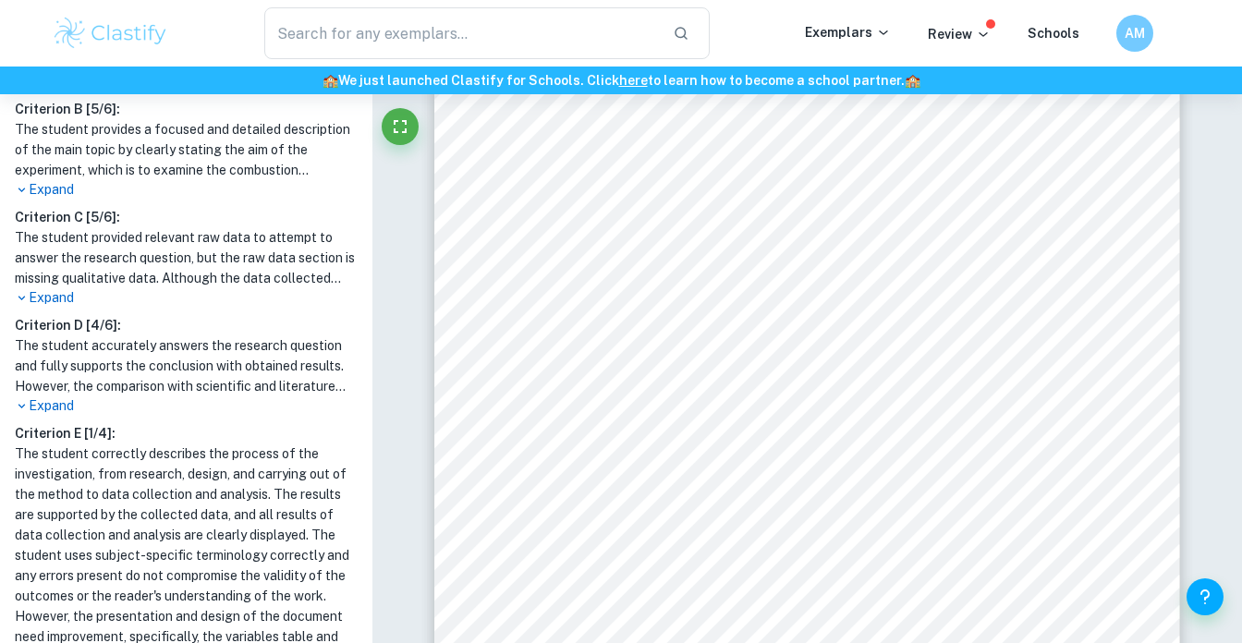
click at [67, 402] on p "Expand" at bounding box center [186, 405] width 343 height 19
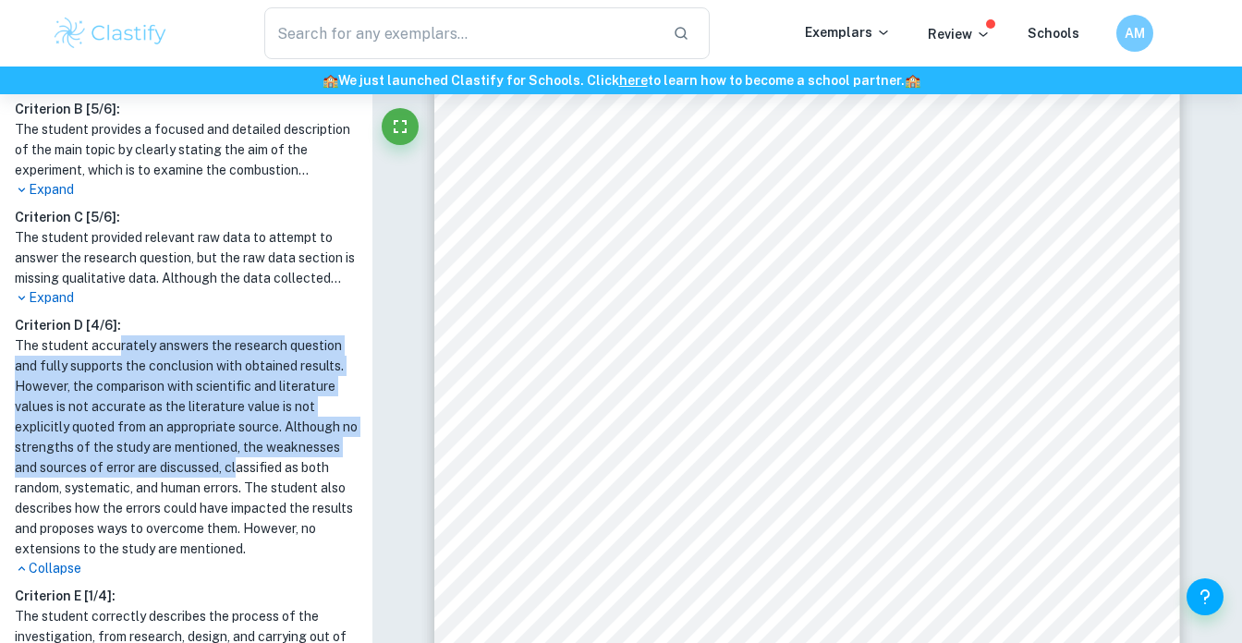
drag, startPoint x: 116, startPoint y: 345, endPoint x: 248, endPoint y: 480, distance: 188.8
click at [248, 480] on h1 "The student accurately answers the research question and fully supports the con…" at bounding box center [186, 447] width 343 height 224
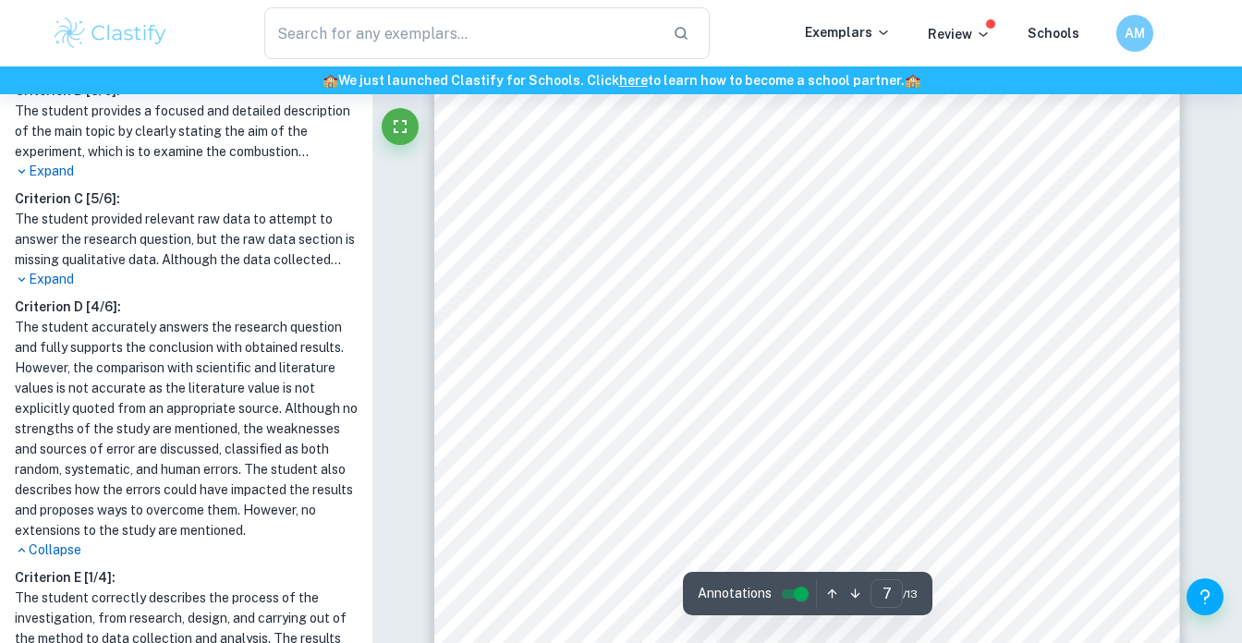
scroll to position [6579, 0]
drag, startPoint x: 566, startPoint y: 165, endPoint x: 798, endPoint y: 351, distance: 297.1
click at [798, 351] on div "METHOD 1. Set up the apparatus shown in the diagram above. 2. Using a measuring…" at bounding box center [806, 556] width 745 height 1053
drag, startPoint x: 568, startPoint y: 162, endPoint x: 633, endPoint y: 188, distance: 69.7
click at [633, 188] on div "METHOD 1. Set up the apparatus shown in the diagram above. 2. Using a measuring…" at bounding box center [806, 556] width 745 height 1053
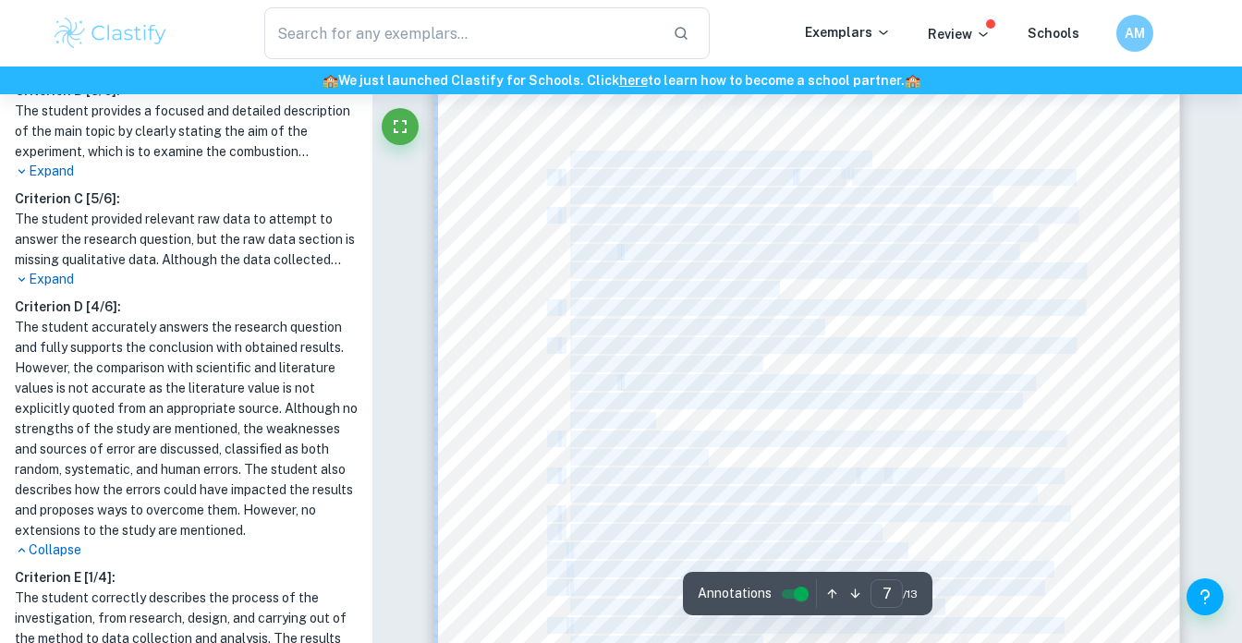
scroll to position [6658, 0]
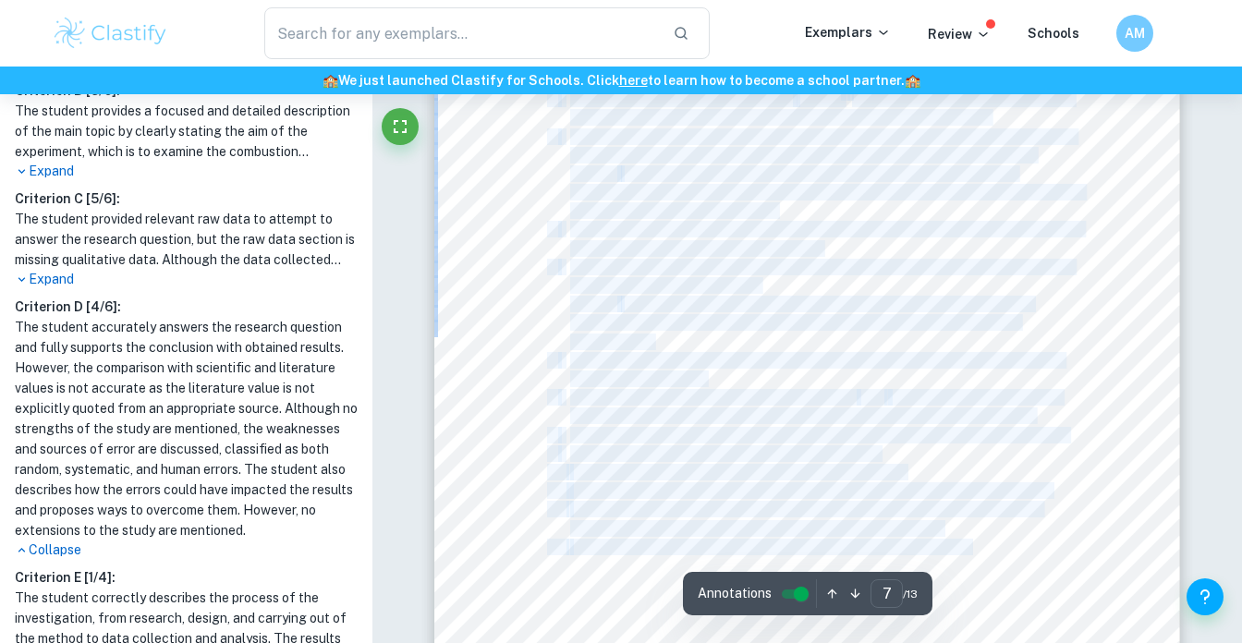
drag, startPoint x: 572, startPoint y: 158, endPoint x: 970, endPoint y: 544, distance: 554.8
click at [970, 544] on div "METHOD 1. Set up the apparatus shown in the diagram above. 2. Using a measuring…" at bounding box center [806, 478] width 745 height 1053
click at [970, 544] on span "Then workout the number of moles of the alcohol using the change in mass of the" at bounding box center [815, 547] width 491 height 15
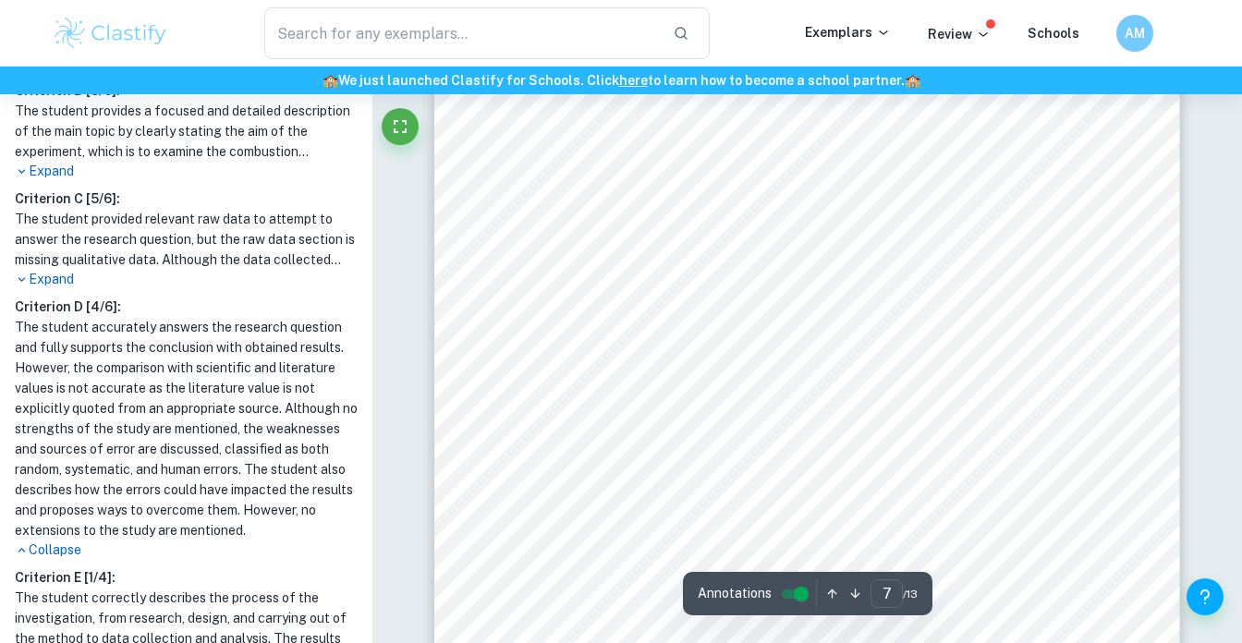
scroll to position [6590, 0]
drag, startPoint x: 885, startPoint y: 466, endPoint x: 870, endPoint y: 465, distance: 15.7
click at [870, 465] on div "METHOD 1. Set up the apparatus shown in the diagram above. 2. Using a measuring…" at bounding box center [806, 546] width 745 height 1053
copy span "℃"
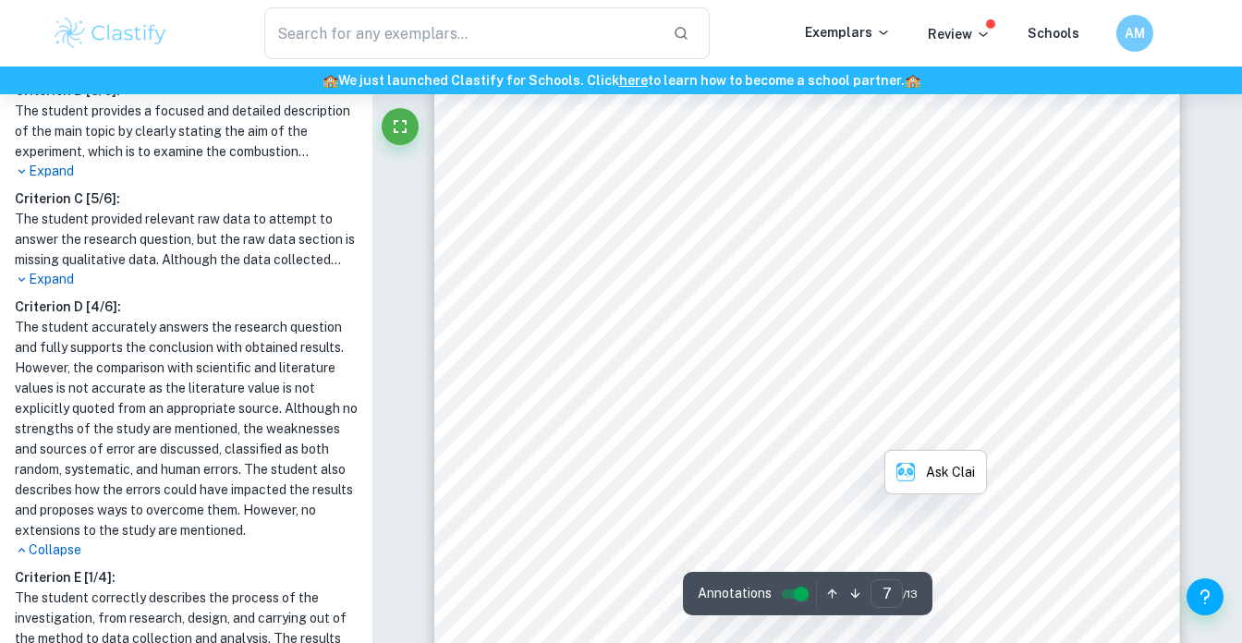
drag, startPoint x: 922, startPoint y: 324, endPoint x: 920, endPoint y: 368, distance: 43.5
click at [920, 368] on div "METHOD 1. Set up the apparatus shown in the diagram above. 2. Using a measuring…" at bounding box center [806, 513] width 745 height 1053
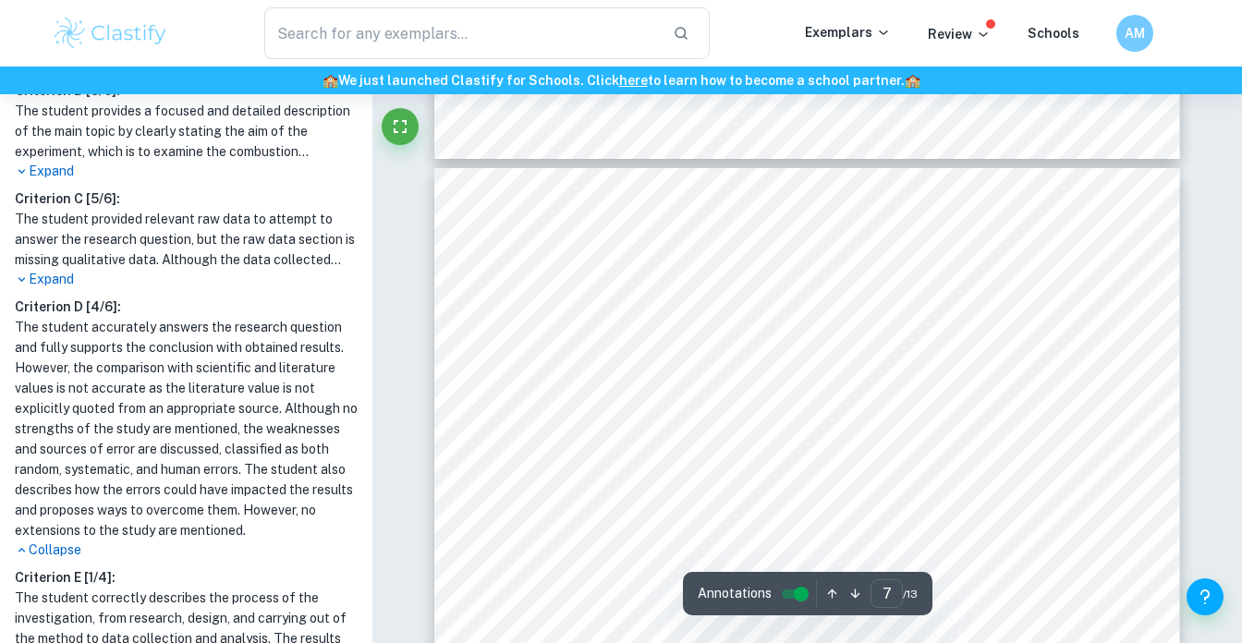
scroll to position [6482, 0]
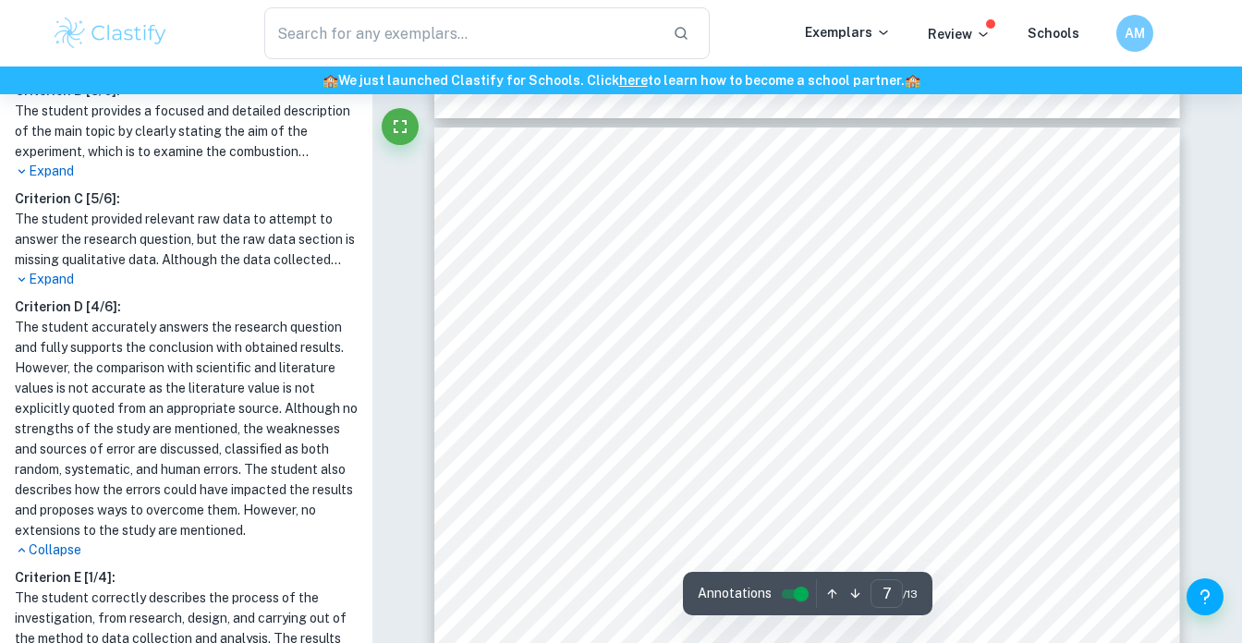
drag, startPoint x: 988, startPoint y: 241, endPoint x: 972, endPoint y: 335, distance: 95.6
click at [972, 335] on div "METHOD 1. Set up the apparatus shown in the diagram above. 2. Using a measuring…" at bounding box center [806, 654] width 745 height 1053
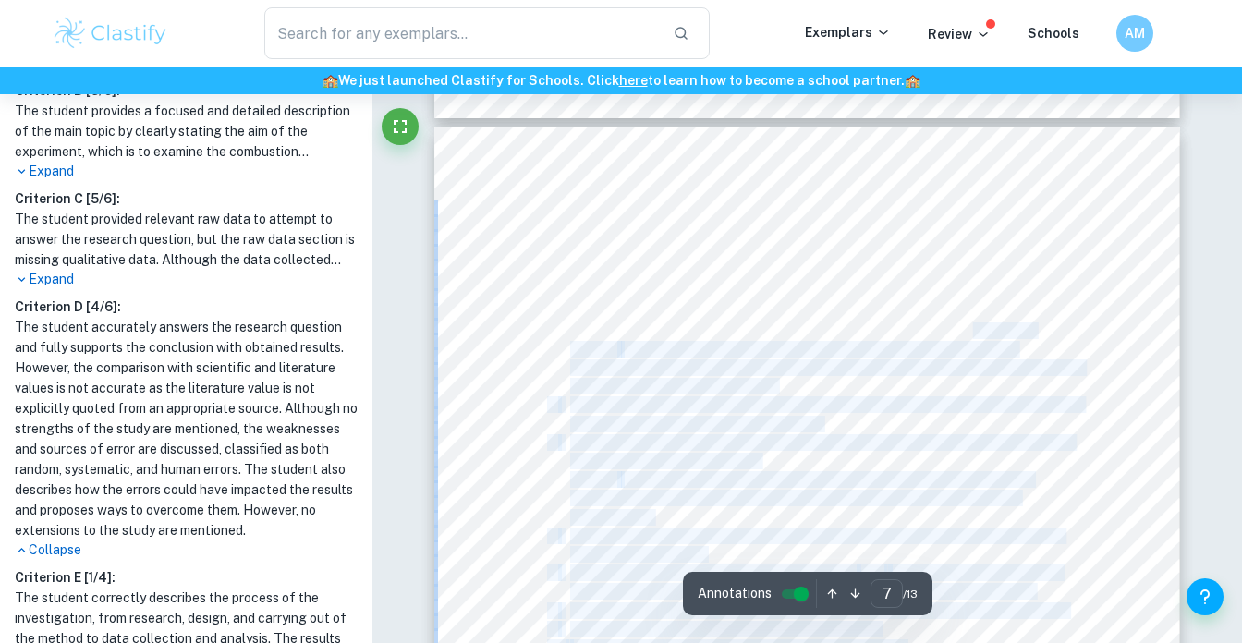
click at [972, 337] on span "the distilled water while making sure it does not touch the base of the beaker," at bounding box center [802, 330] width 464 height 15
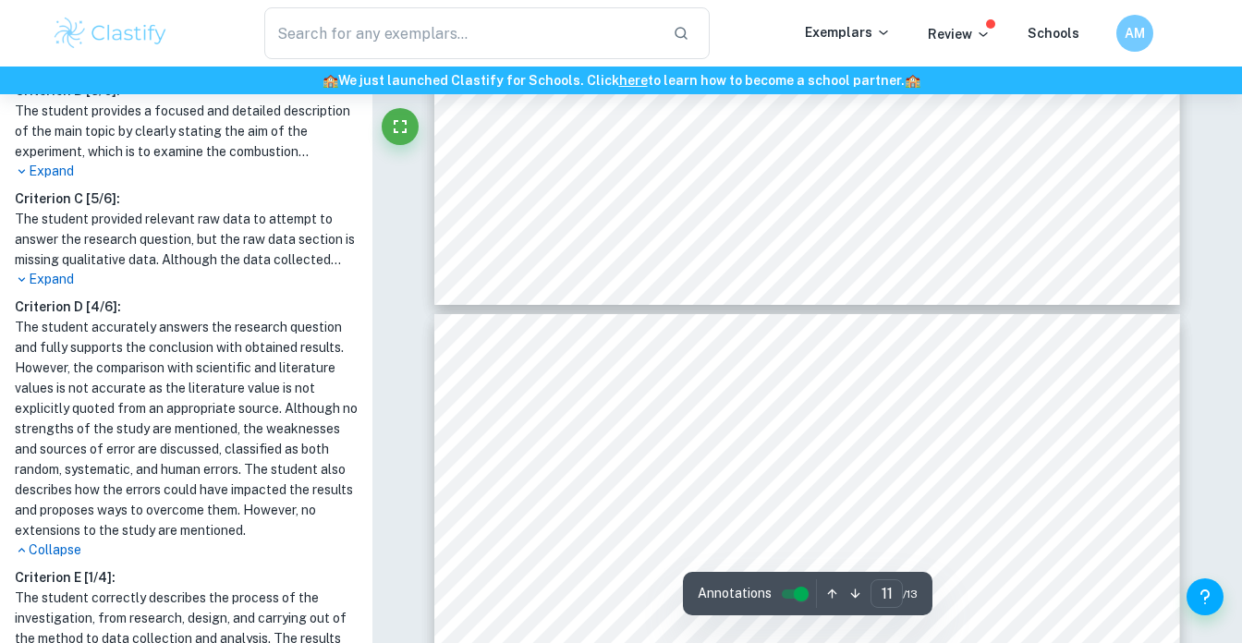
scroll to position [11518, 0]
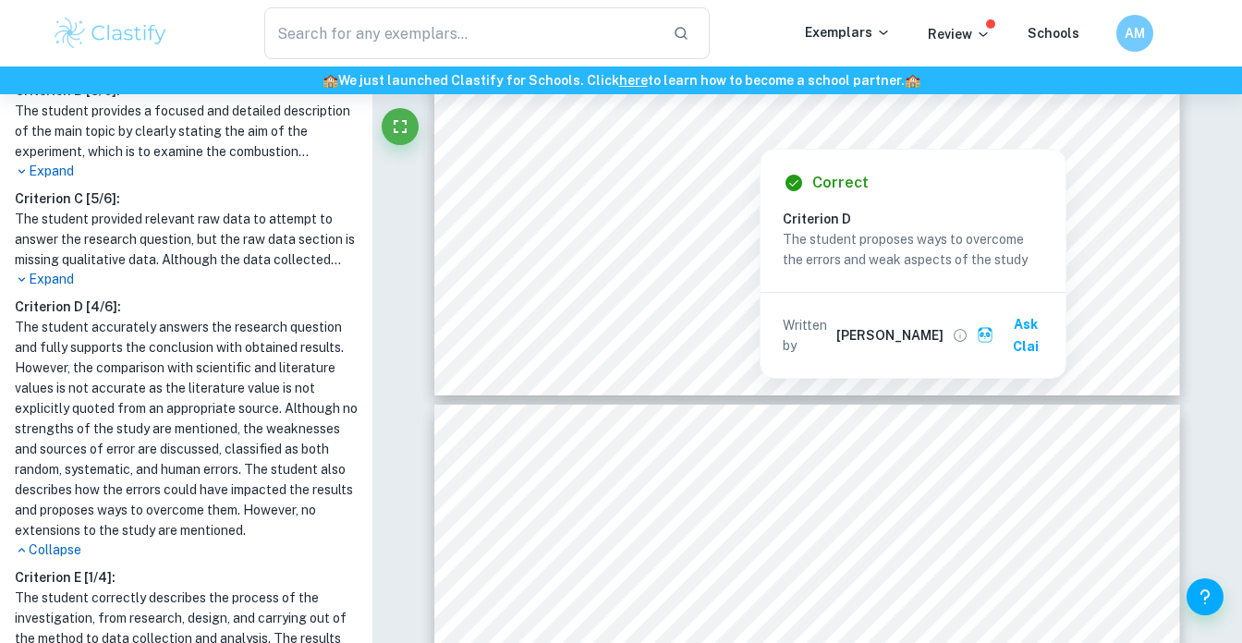
click at [648, 265] on span "Handle the equipment carefully." at bounding box center [666, 267] width 193 height 15
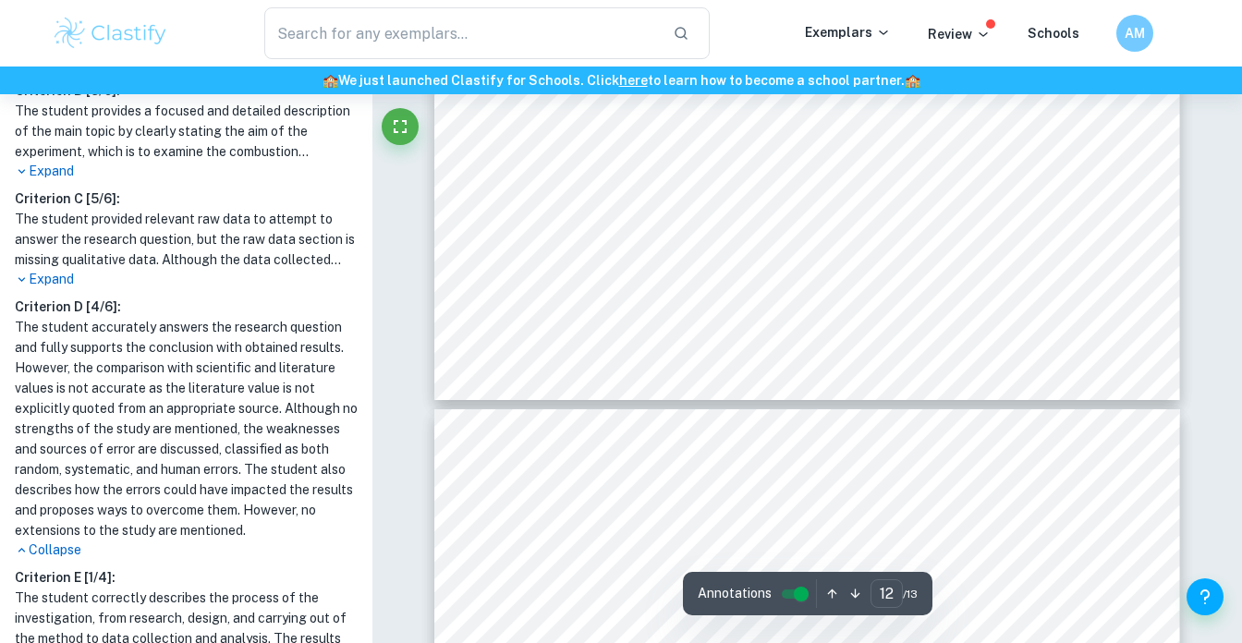
type input "11"
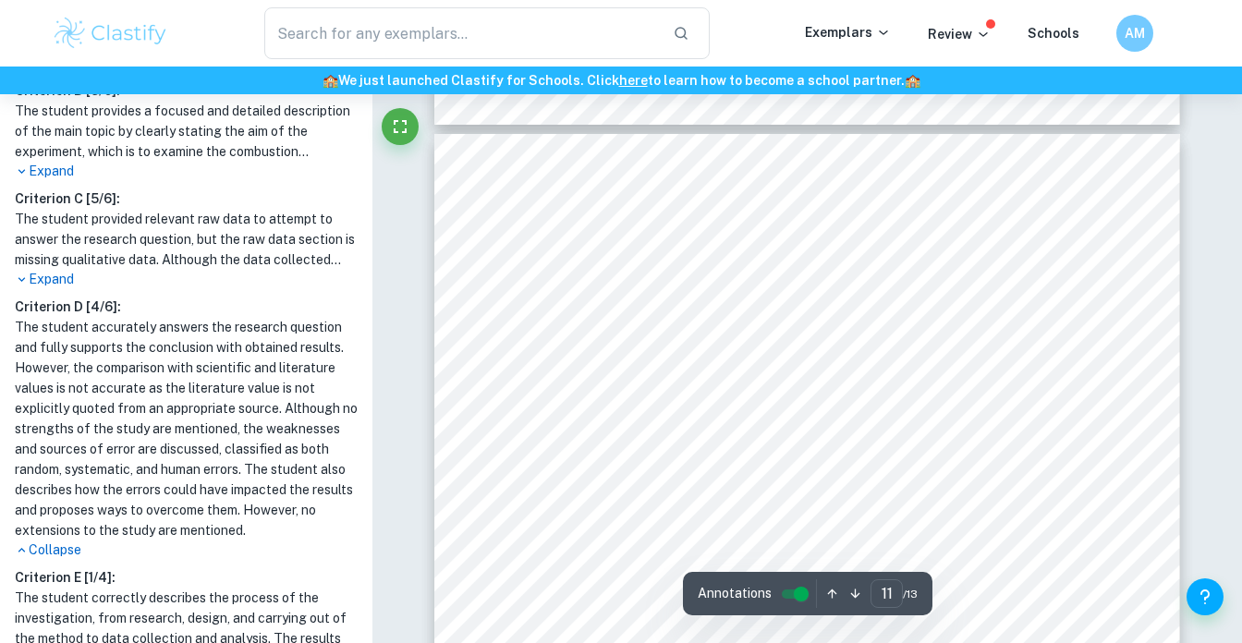
scroll to position [10657, 0]
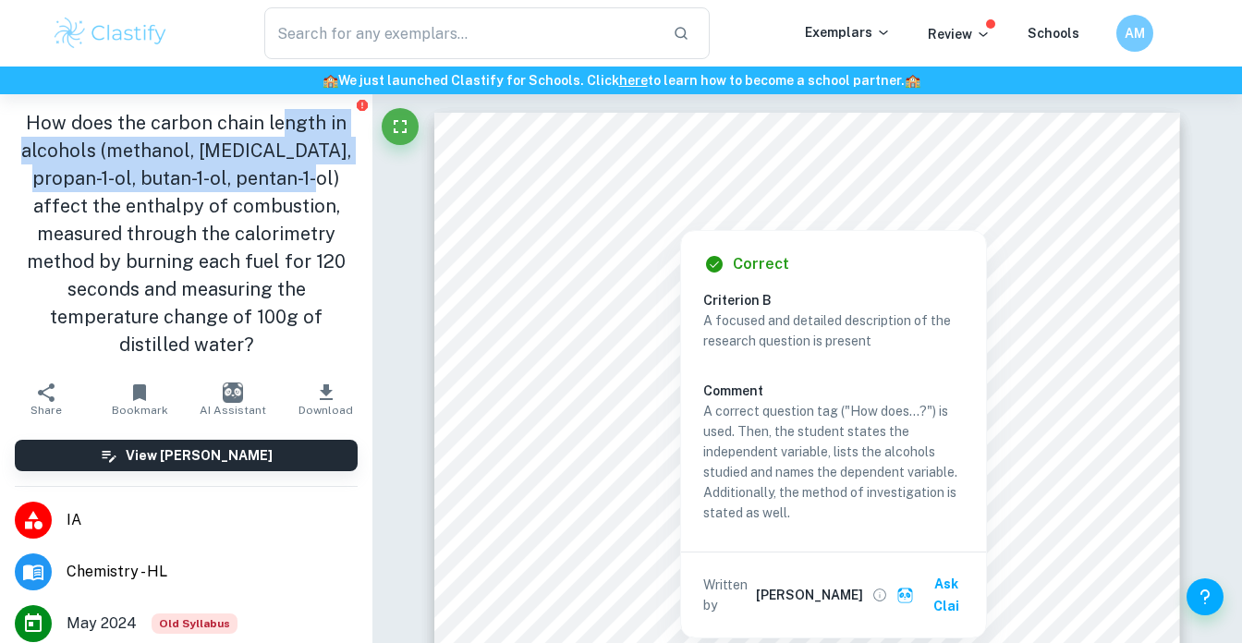
drag, startPoint x: 282, startPoint y: 134, endPoint x: 282, endPoint y: 166, distance: 32.3
click at [282, 166] on h1 "How does the carbon chain length in alcohols (methanol, ethanol, propan-1-ol, b…" at bounding box center [186, 233] width 343 height 249
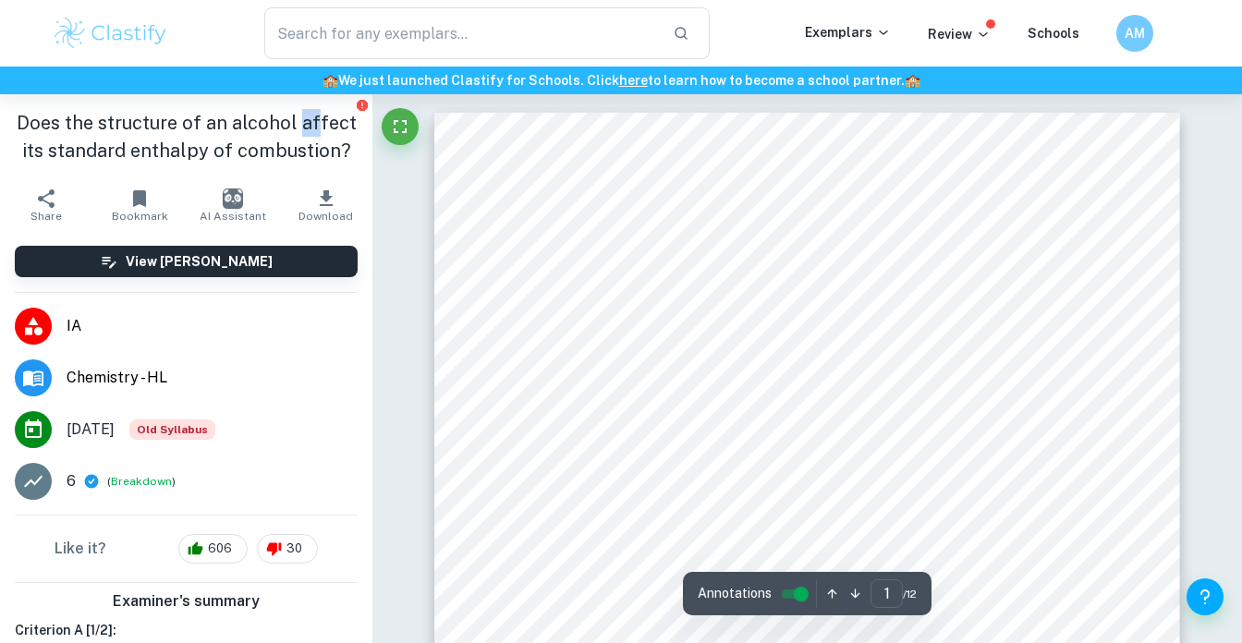
drag, startPoint x: 303, startPoint y: 112, endPoint x: 316, endPoint y: 133, distance: 24.9
click at [316, 133] on h1 "Does the structure of an alcohol affect its standard enthalpy of combustion?" at bounding box center [186, 136] width 343 height 55
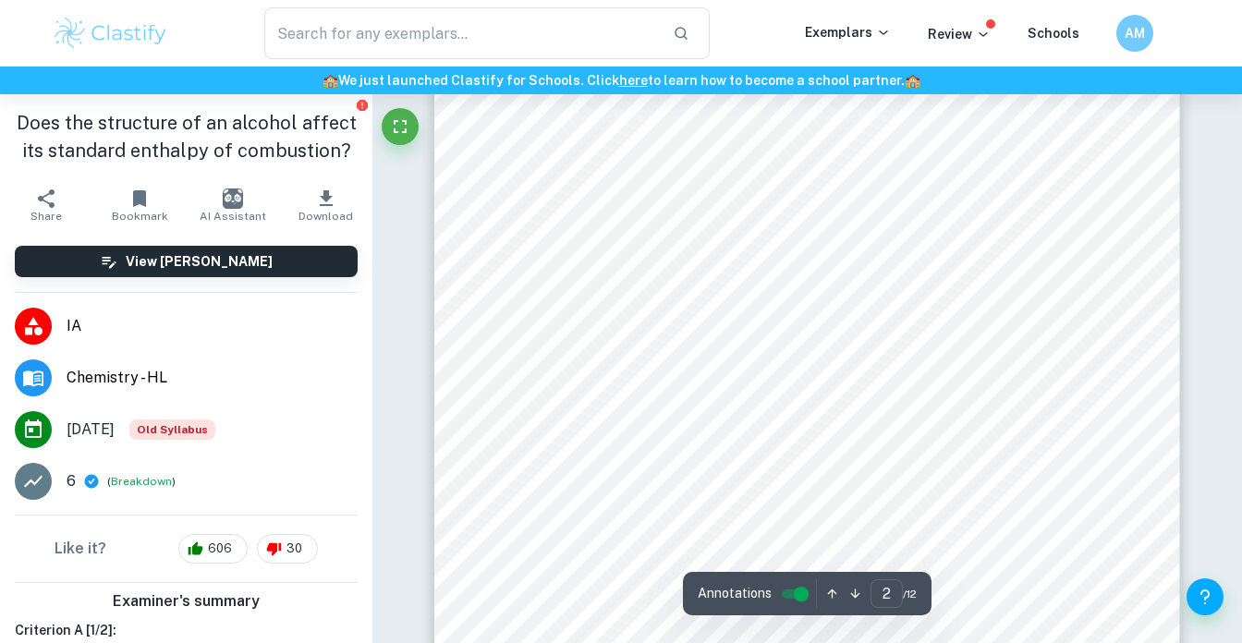
scroll to position [1201, 0]
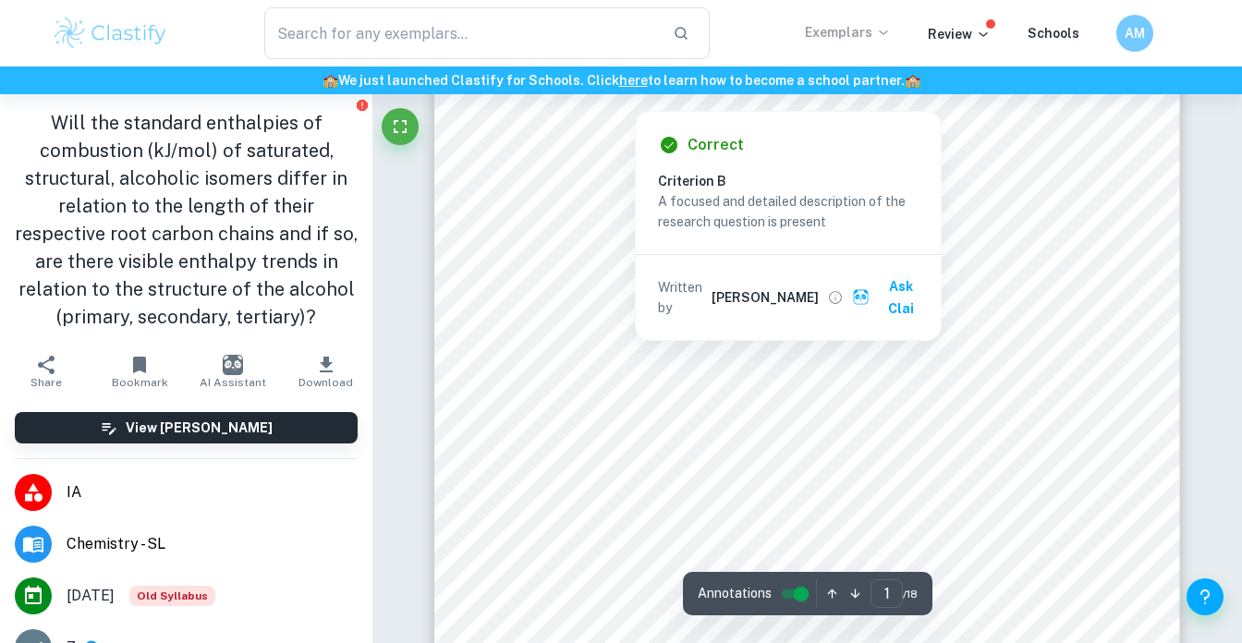
scroll to position [128, 0]
